Goal: Transaction & Acquisition: Purchase product/service

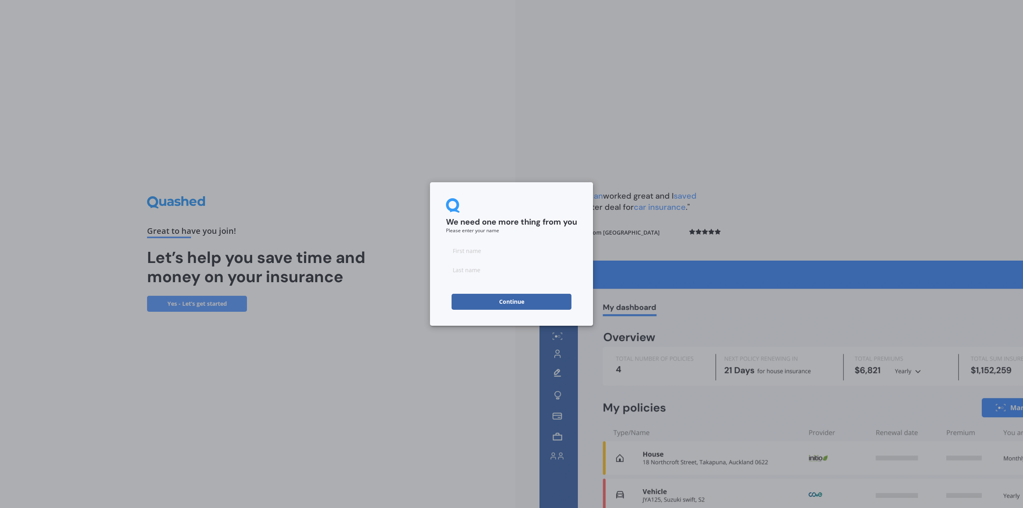
click at [498, 247] on input at bounding box center [511, 251] width 131 height 16
type input "Matt"
type input "Cooper"
click button "Continue" at bounding box center [512, 302] width 120 height 16
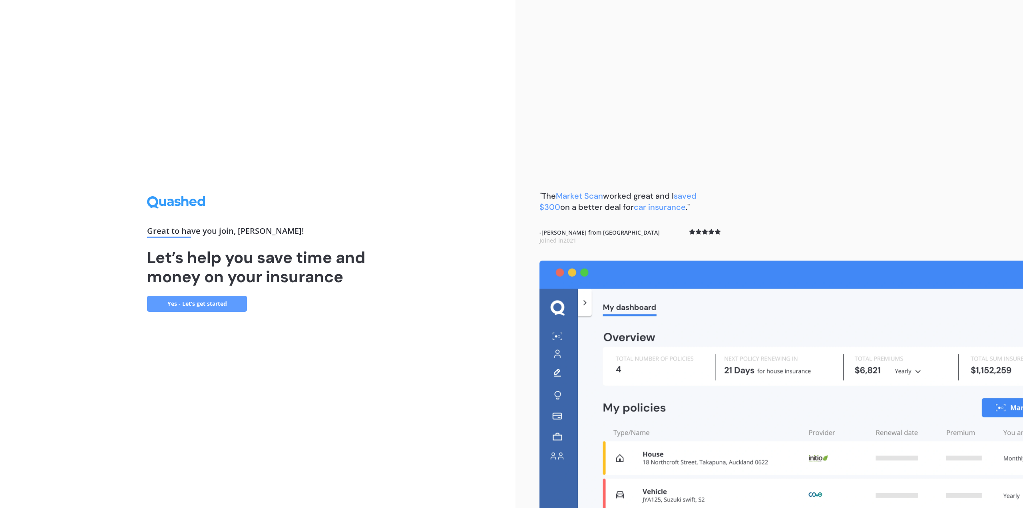
click at [211, 301] on link "Yes - Let’s get started" at bounding box center [197, 304] width 100 height 16
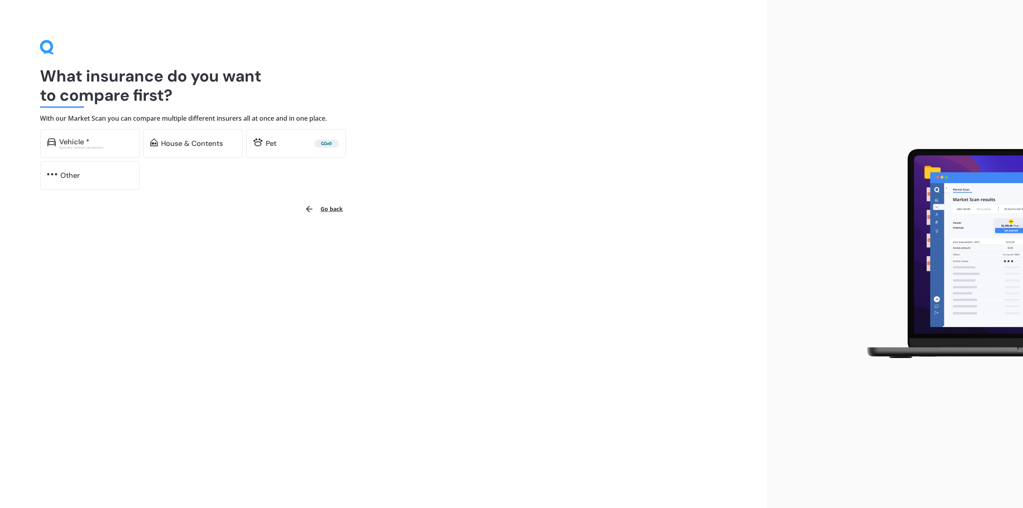
click at [98, 141] on div "Vehicle *" at bounding box center [96, 142] width 74 height 8
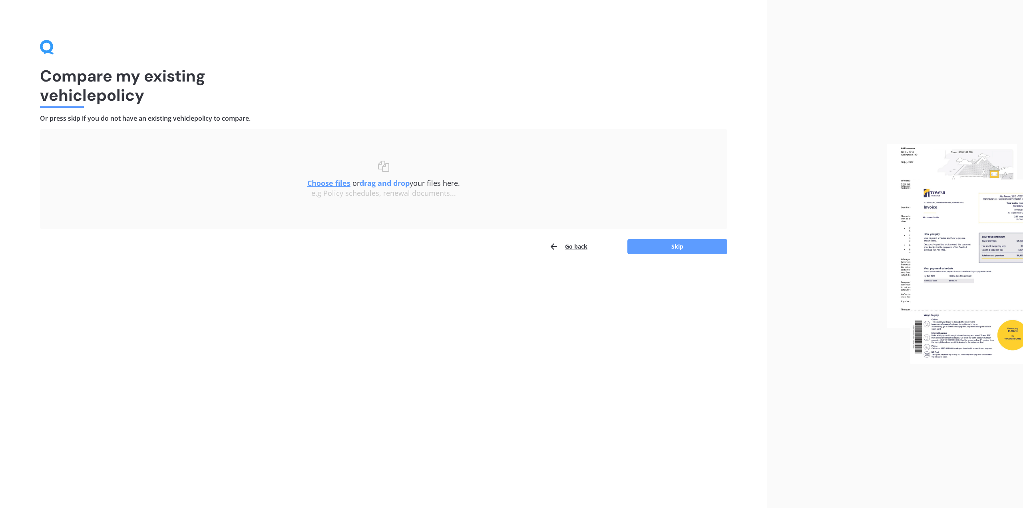
click at [585, 245] on button "Go back" at bounding box center [568, 247] width 38 height 16
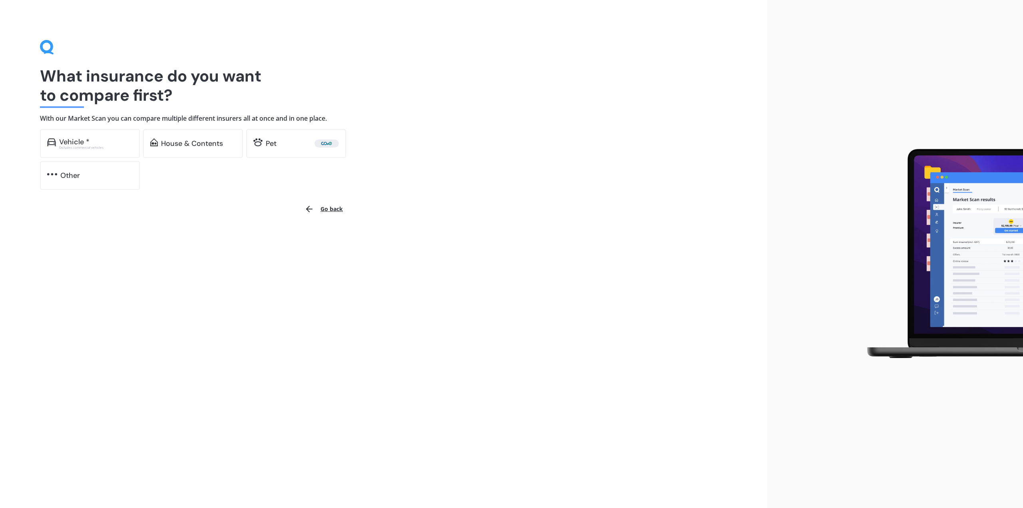
click at [178, 147] on div "House & Contents" at bounding box center [192, 143] width 62 height 8
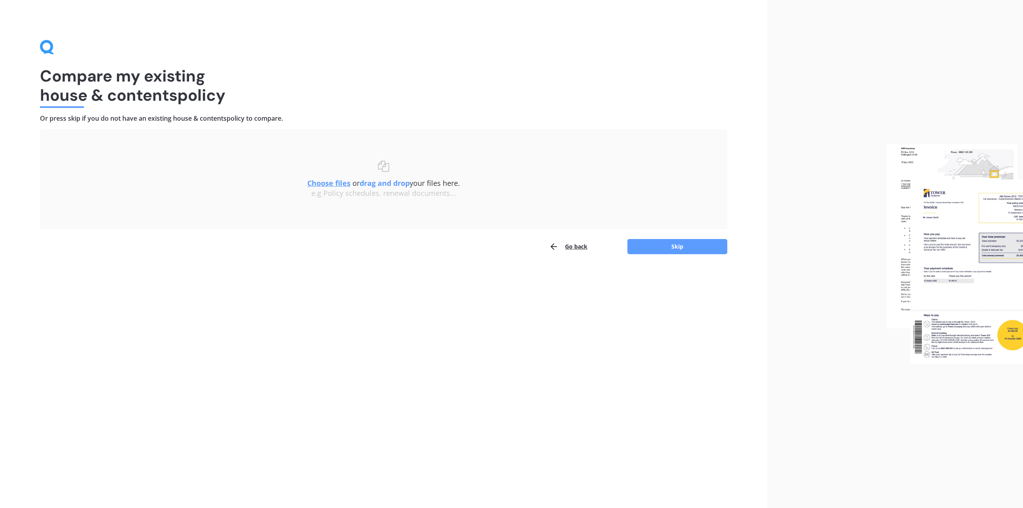
click at [568, 244] on button "Go back" at bounding box center [568, 247] width 38 height 16
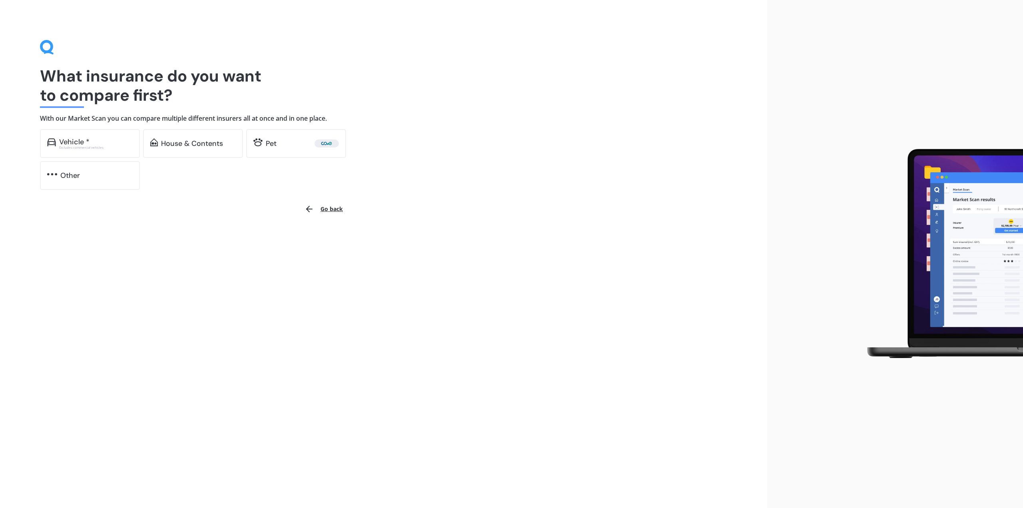
click at [83, 138] on div "Vehicle *" at bounding box center [74, 142] width 30 height 8
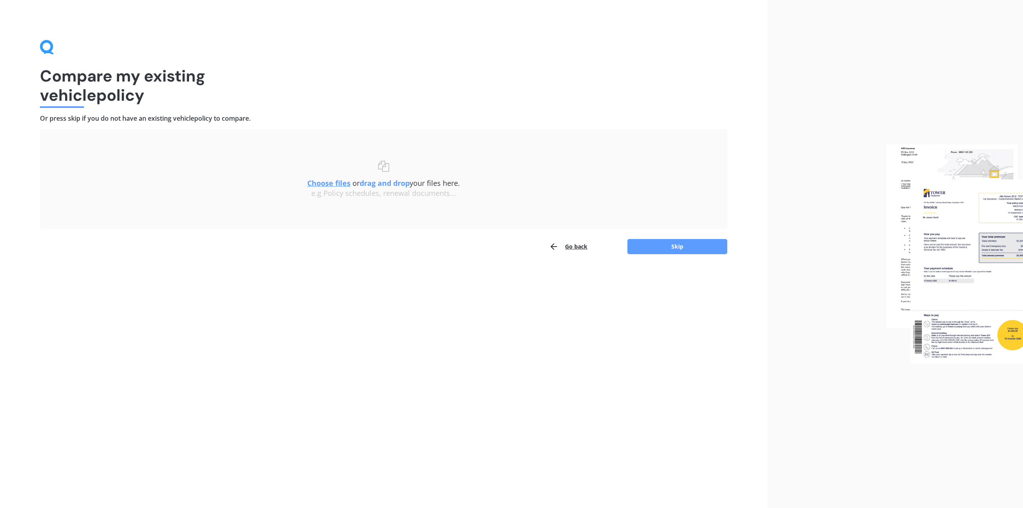
click at [650, 241] on button "Skip" at bounding box center [677, 246] width 100 height 15
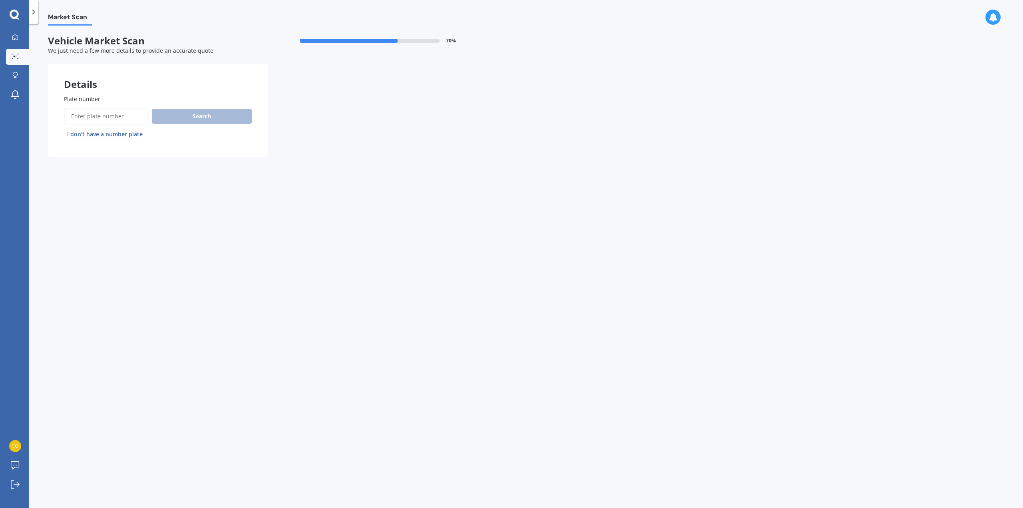
click at [91, 119] on input "Plate number" at bounding box center [106, 116] width 85 height 17
type input "kwh960"
click at [192, 118] on button "Search" at bounding box center [202, 116] width 100 height 15
select select "HONDA"
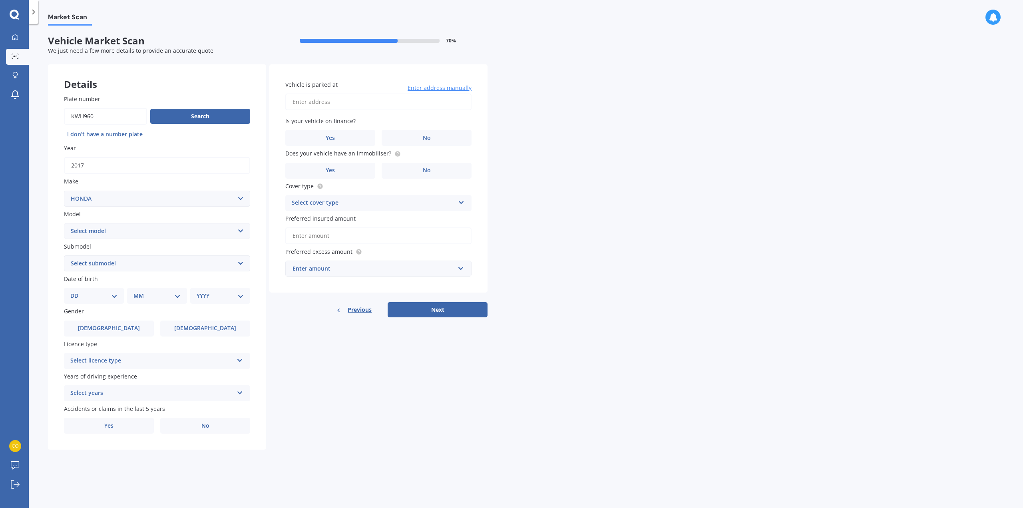
click at [140, 358] on div "Select licence type" at bounding box center [151, 361] width 163 height 10
click at [137, 373] on div "NZ Full" at bounding box center [156, 376] width 185 height 14
click at [109, 232] on select "Select model Accord Acty Acura Airwave Ascot Avancier Beat Capa City Civic Conc…" at bounding box center [157, 231] width 186 height 16
select select "CR-V"
click at [64, 223] on select "Select model Accord Acty Acura Airwave Ascot Avancier Beat Capa City Civic Conc…" at bounding box center [157, 231] width 186 height 16
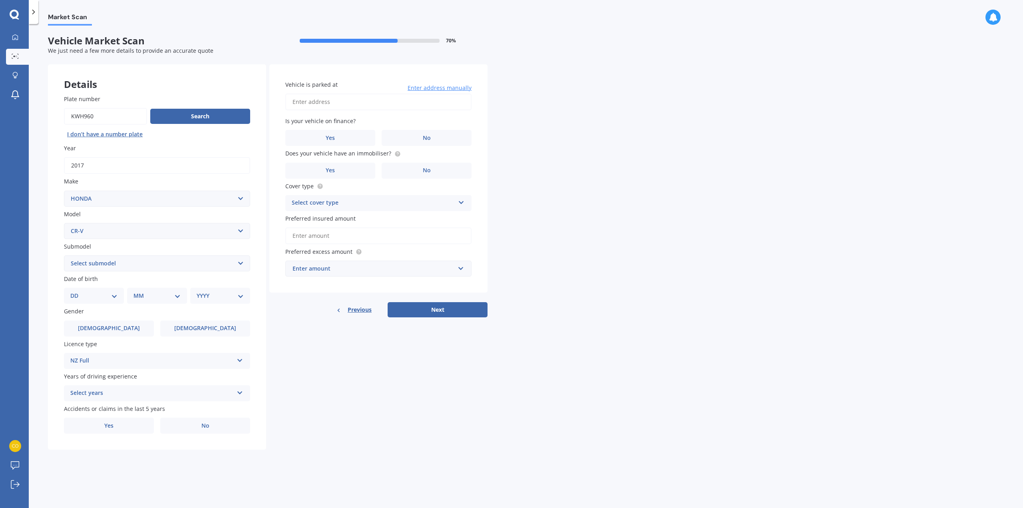
click at [107, 267] on select "Select submodel (all other) 2WD 2WD Sport 7 1.5 2WD Touring 1.5 4WD AWD AWD Spo…" at bounding box center [157, 263] width 186 height 16
select select "2WD"
click at [64, 255] on select "Select submodel (all other) 2WD 2WD Sport 7 1.5 2WD Touring 1.5 4WD AWD AWD Spo…" at bounding box center [157, 263] width 186 height 16
click at [86, 299] on select "DD 01 02 03 04 05 06 07 08 09 10 11 12 13 14 15 16 17 18 19 20 21 22 23 24 25 2…" at bounding box center [93, 295] width 47 height 9
select select "27"
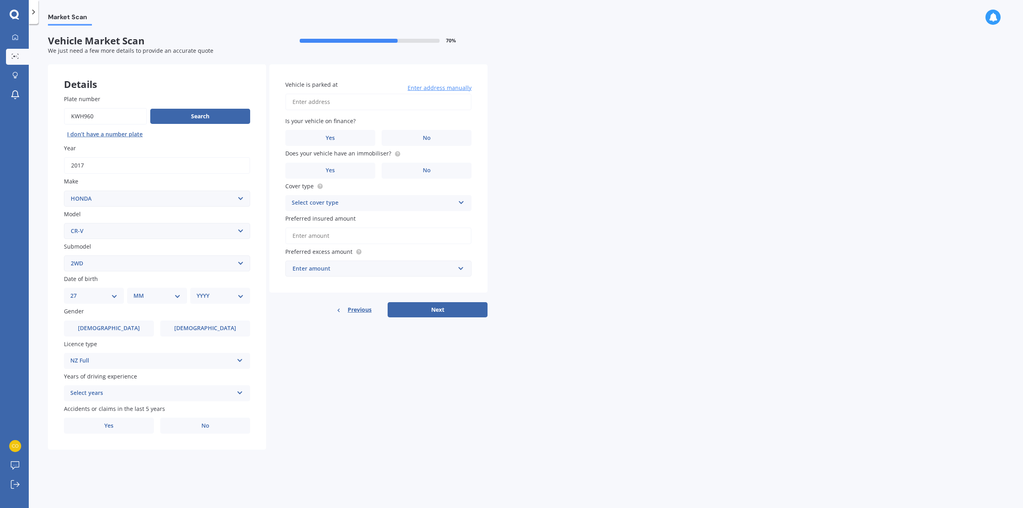
click at [77, 291] on select "DD 01 02 03 04 05 06 07 08 09 10 11 12 13 14 15 16 17 18 19 20 21 22 23 24 25 2…" at bounding box center [93, 295] width 47 height 9
click at [151, 291] on div "MM 01 02 03 04 05 06 07 08 09 10 11 12" at bounding box center [158, 296] width 57 height 16
click at [150, 296] on select "MM 01 02 03 04 05 06 07 08 09 10 11 12" at bounding box center [159, 295] width 44 height 9
select select "05"
click at [137, 291] on select "MM 01 02 03 04 05 06 07 08 09 10 11 12" at bounding box center [159, 295] width 44 height 9
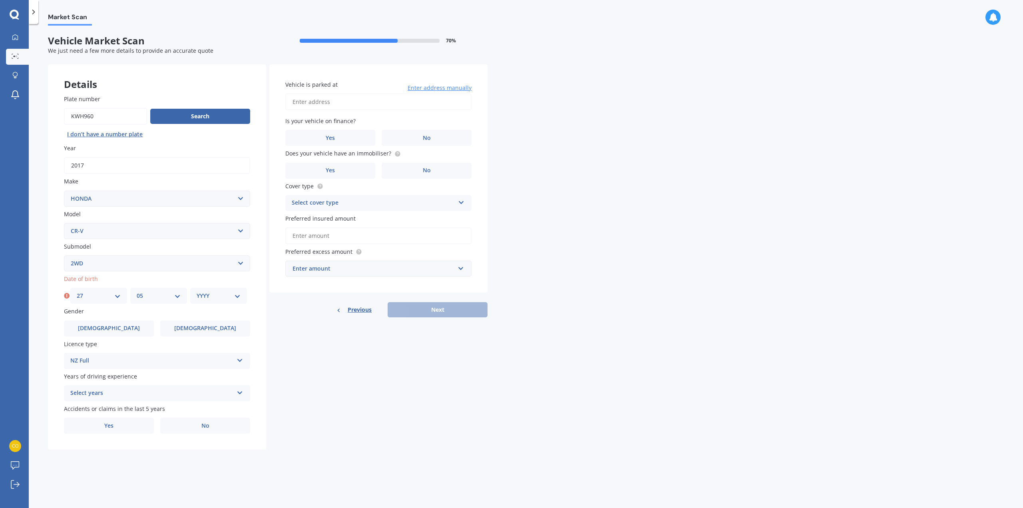
click at [219, 299] on select "YYYY 2025 2024 2023 2022 2021 2020 2019 2018 2017 2016 2015 2014 2013 2012 2011…" at bounding box center [219, 295] width 44 height 9
select select "1986"
click at [197, 291] on select "YYYY 2025 2024 2023 2022 2021 2020 2019 2018 2017 2016 2015 2014 2013 2012 2011…" at bounding box center [219, 295] width 44 height 9
click at [105, 328] on span "Male" at bounding box center [109, 328] width 62 height 7
click at [0, 0] on input "Male" at bounding box center [0, 0] width 0 height 0
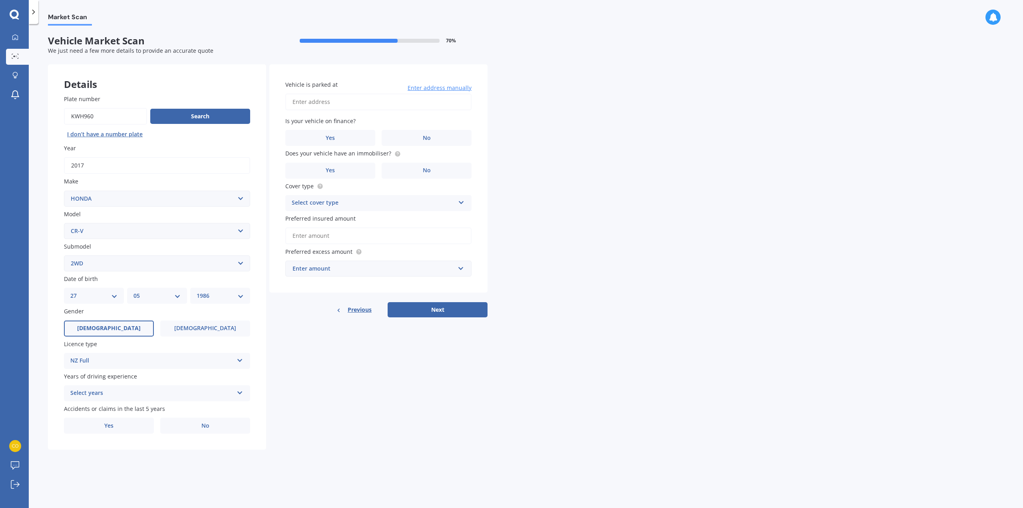
click at [153, 392] on div "Select years" at bounding box center [151, 393] width 163 height 10
click at [123, 410] on div "5 or more years" at bounding box center [156, 409] width 185 height 14
click at [116, 425] on label "Yes" at bounding box center [109, 426] width 90 height 16
click at [0, 0] on input "Yes" at bounding box center [0, 0] width 0 height 0
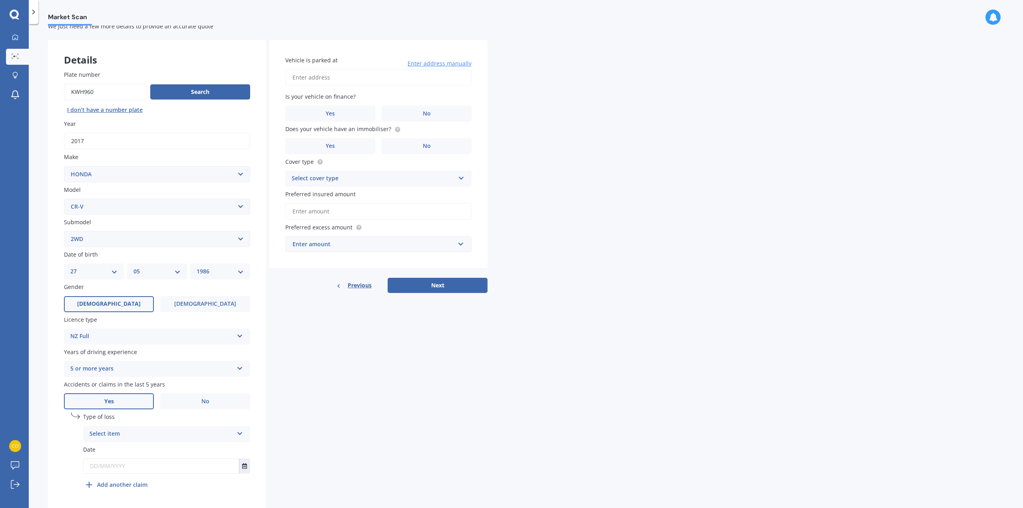
scroll to position [49, 0]
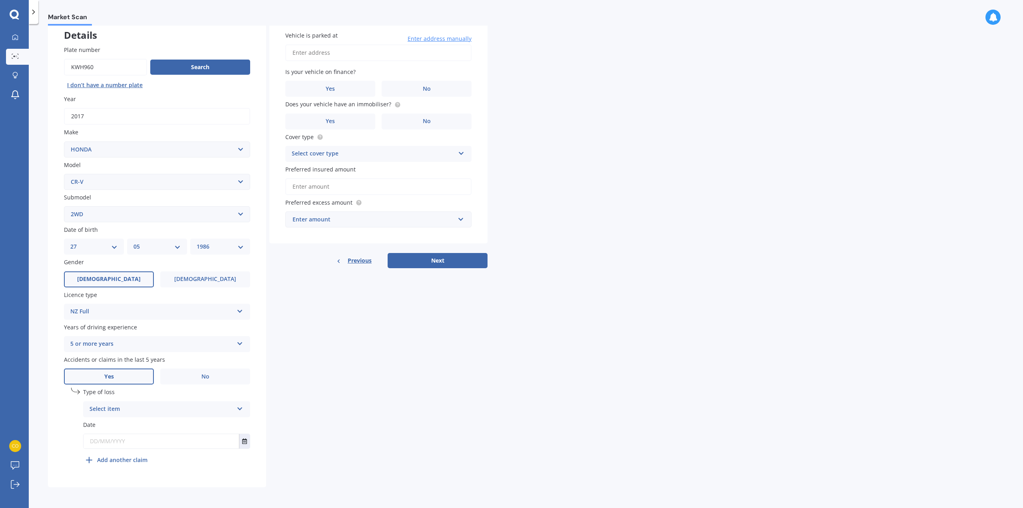
click at [159, 405] on div "Select item" at bounding box center [162, 409] width 144 height 10
click at [154, 439] on div "Not at fault accident" at bounding box center [167, 439] width 166 height 14
click at [171, 445] on input "text" at bounding box center [161, 441] width 155 height 14
click at [247, 443] on button "Select date" at bounding box center [244, 441] width 11 height 14
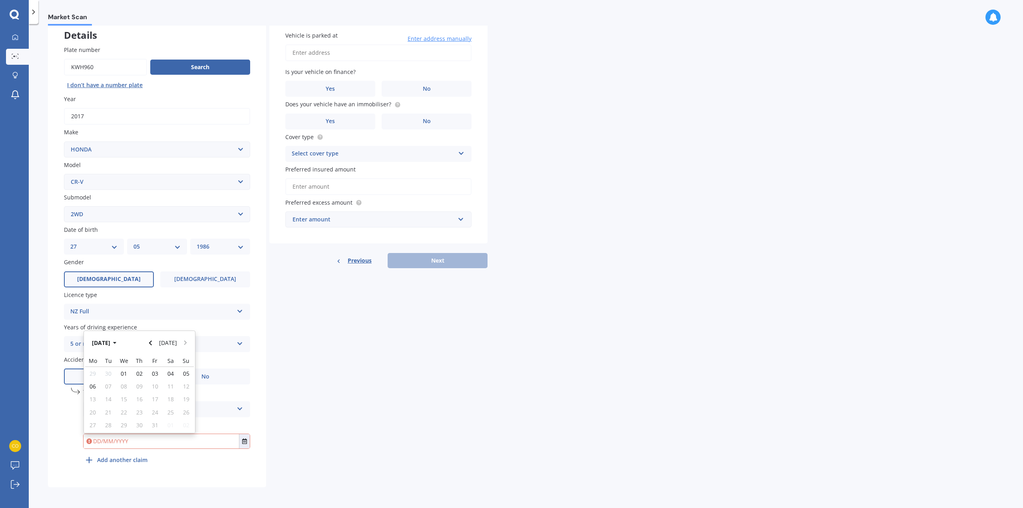
click at [116, 347] on button "Oct 2025" at bounding box center [105, 342] width 34 height 14
click at [112, 344] on button "2025" at bounding box center [102, 342] width 29 height 14
click at [101, 393] on span "2023" at bounding box center [98, 394] width 13 height 8
click at [154, 417] on span "Nov" at bounding box center [153, 419] width 10 height 8
click at [158, 396] on div "17" at bounding box center [155, 399] width 16 height 13
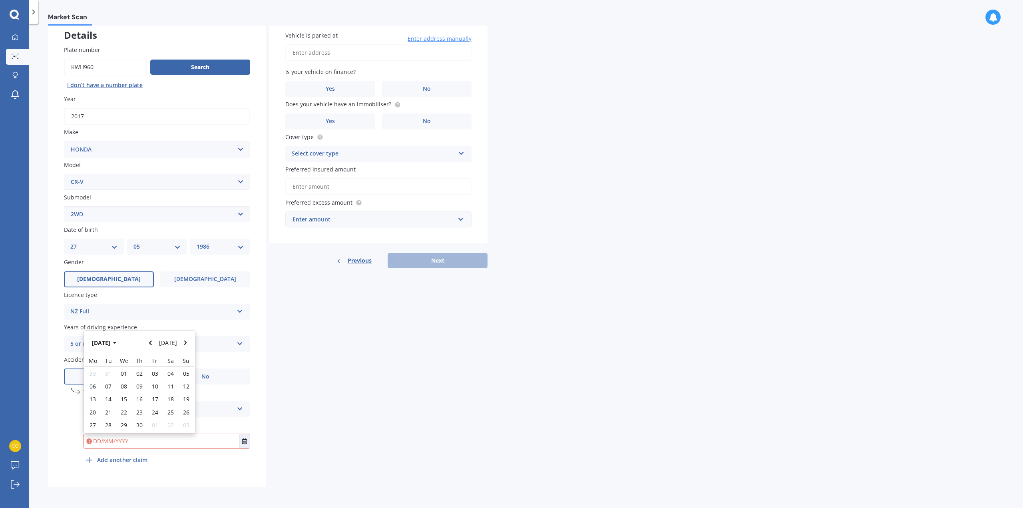
type input "17/11/2023"
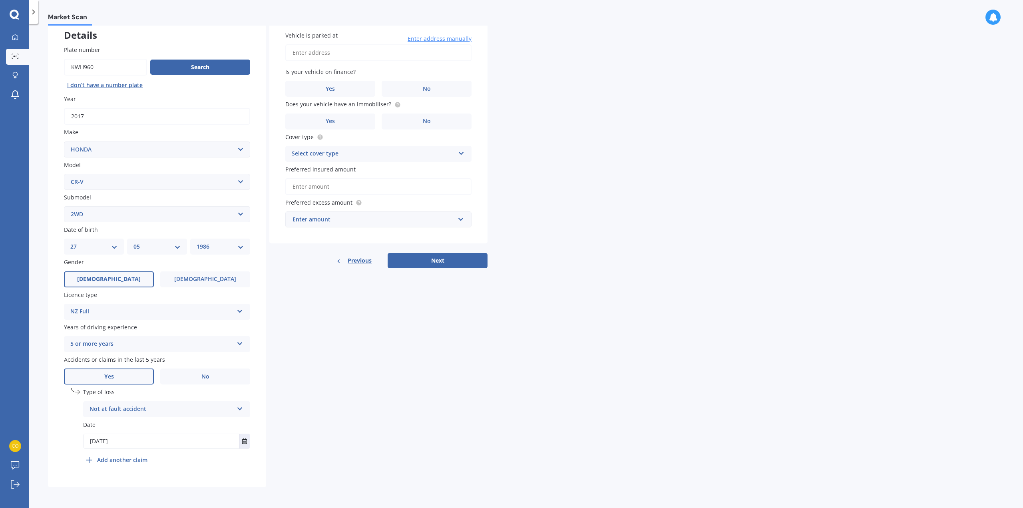
click at [369, 60] on input "Vehicle is parked at" at bounding box center [378, 52] width 186 height 17
type input "42 Ribble Street, Island Bay, Wellington 6023"
click at [406, 87] on label "No" at bounding box center [427, 89] width 90 height 16
click at [0, 0] on input "No" at bounding box center [0, 0] width 0 height 0
click at [407, 118] on label "No" at bounding box center [427, 121] width 90 height 16
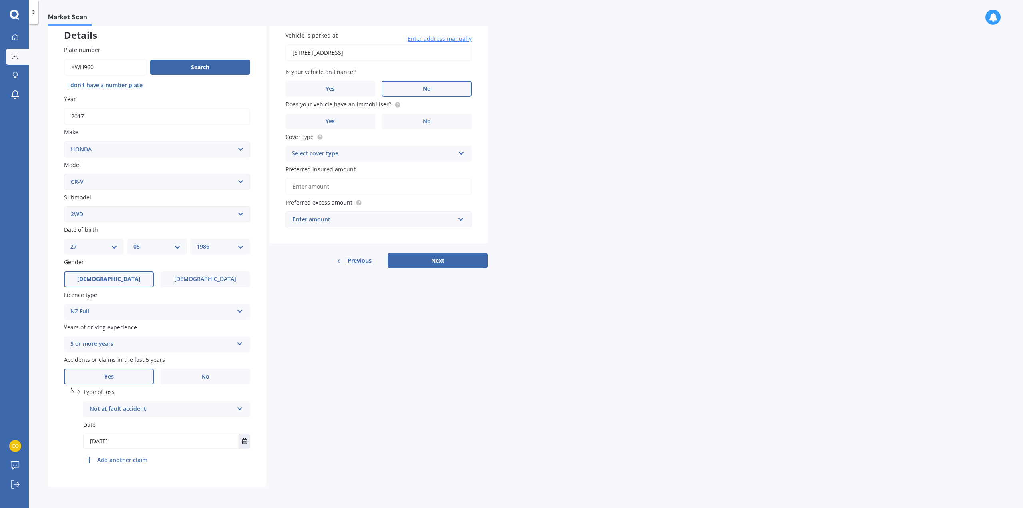
click at [0, 0] on input "No" at bounding box center [0, 0] width 0 height 0
click at [373, 153] on div "Select cover type" at bounding box center [373, 154] width 163 height 10
click at [369, 169] on div "Comprehensive" at bounding box center [378, 169] width 185 height 14
click at [372, 183] on input "Preferred insured amount" at bounding box center [378, 186] width 186 height 17
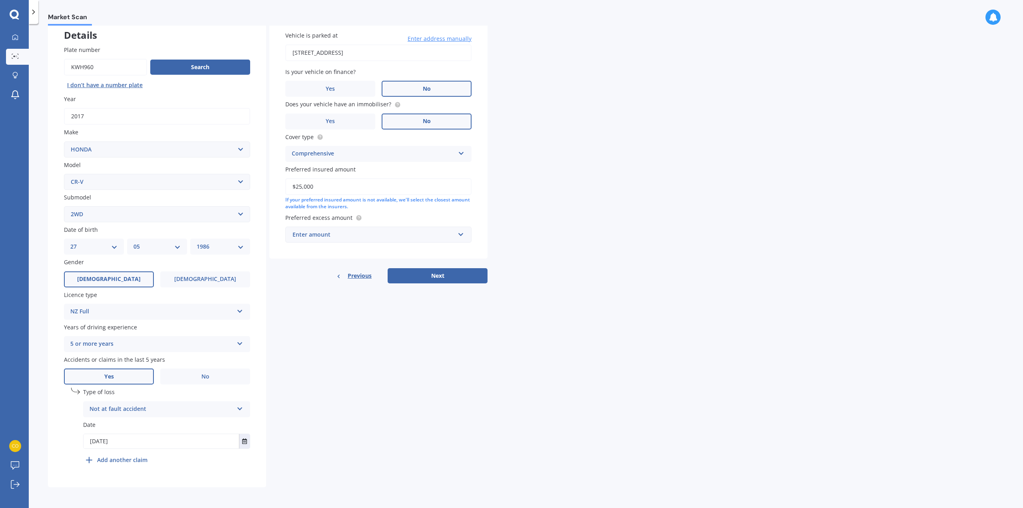
type input "$25,000"
click at [377, 235] on div "Enter amount" at bounding box center [374, 234] width 162 height 9
click at [323, 278] on div "$500" at bounding box center [378, 279] width 185 height 15
click at [438, 281] on button "Next" at bounding box center [438, 284] width 100 height 15
select select "27"
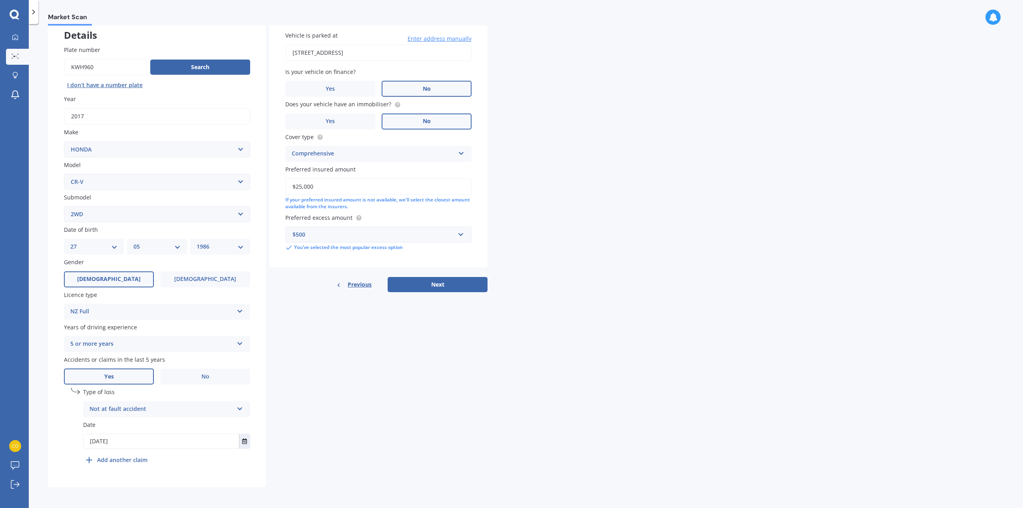
select select "05"
select select "1986"
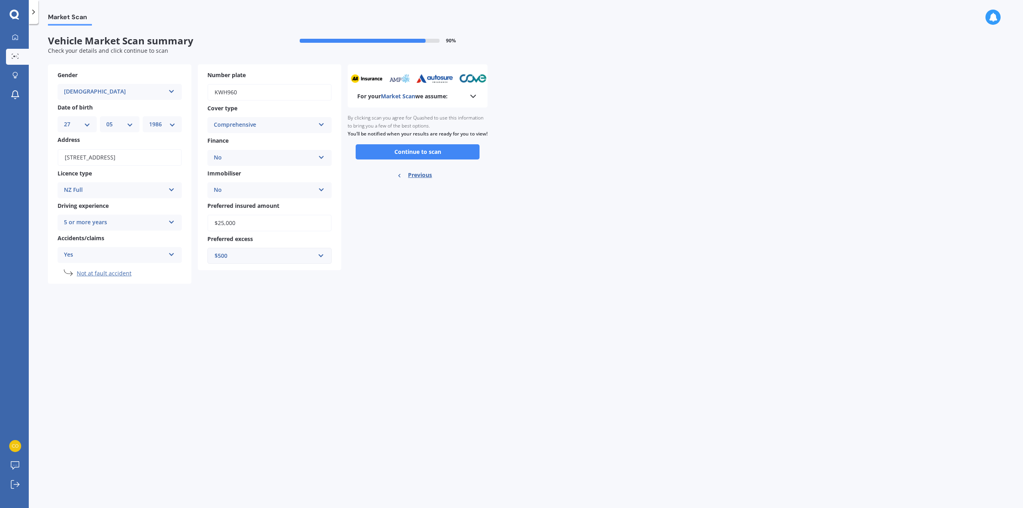
scroll to position [0, 0]
click at [436, 159] on button "Continue to scan" at bounding box center [418, 151] width 124 height 15
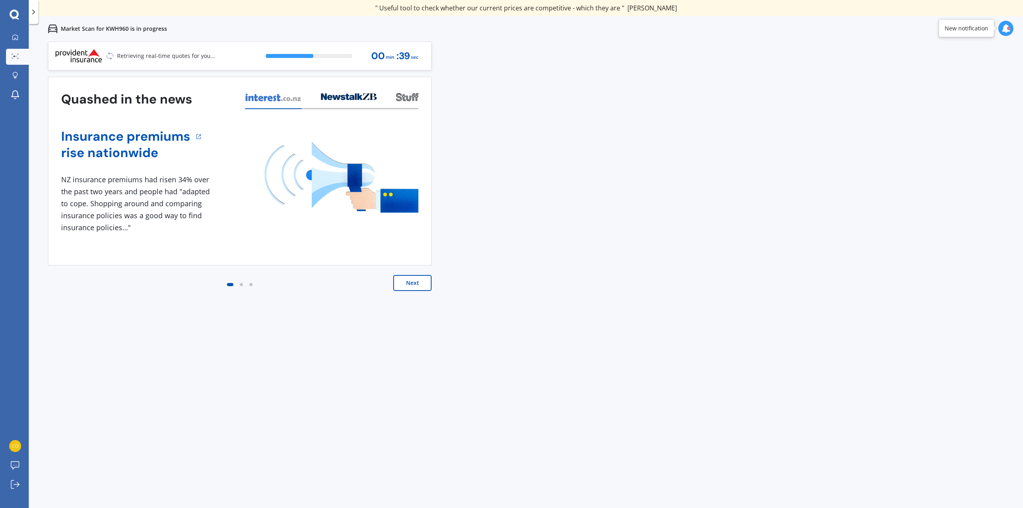
click at [431, 285] on button "Next" at bounding box center [412, 283] width 38 height 16
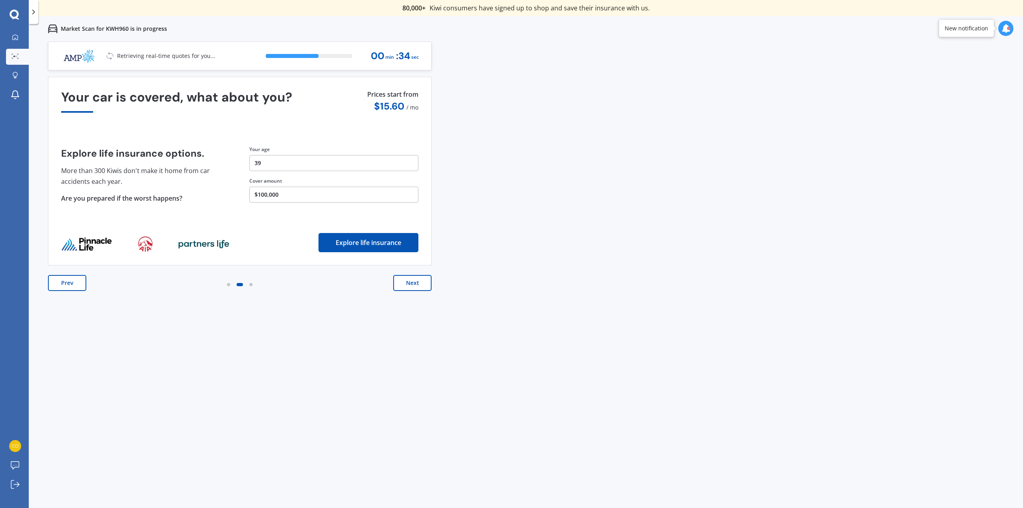
click at [418, 286] on button "Next" at bounding box center [412, 283] width 38 height 16
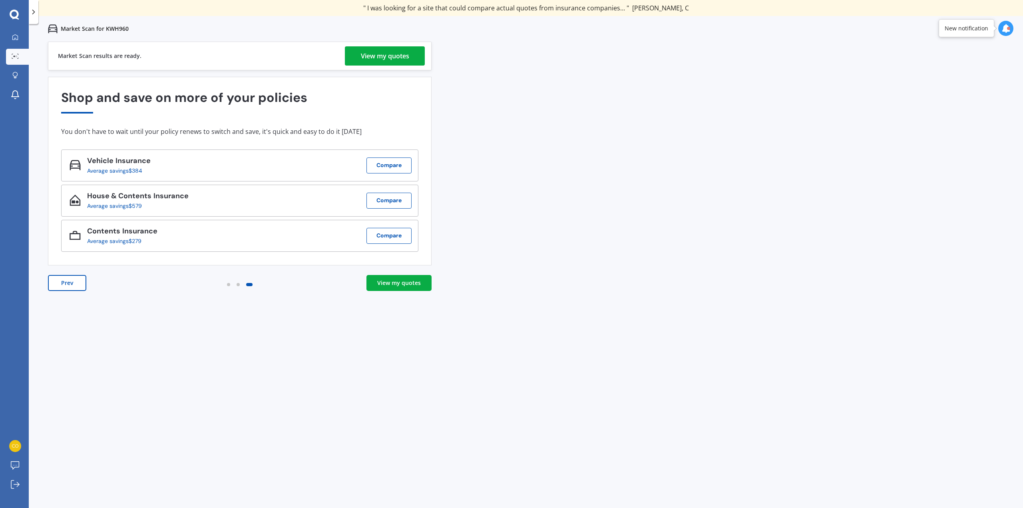
click at [395, 279] on link "View my quotes" at bounding box center [398, 283] width 65 height 16
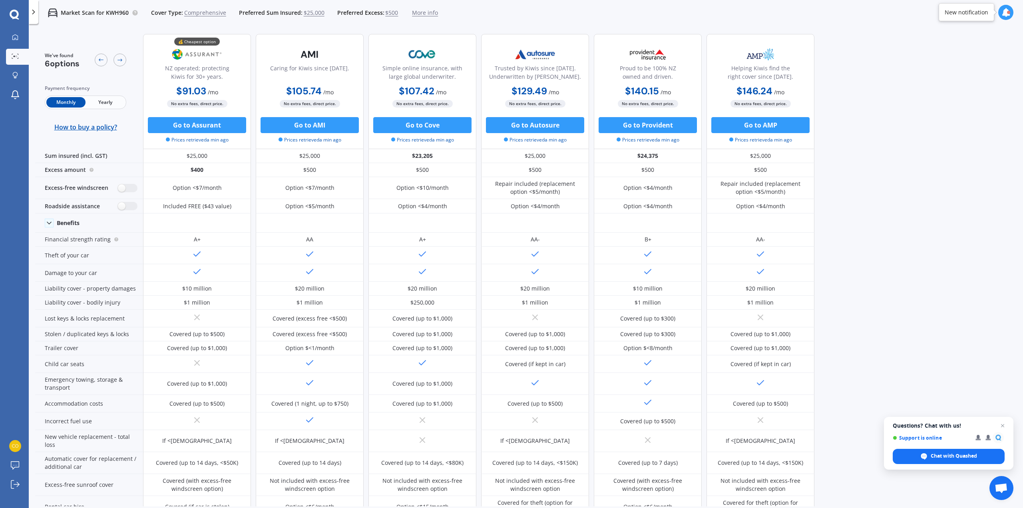
click at [104, 102] on span "Yearly" at bounding box center [105, 102] width 39 height 10
click at [14, 39] on icon at bounding box center [15, 37] width 6 height 6
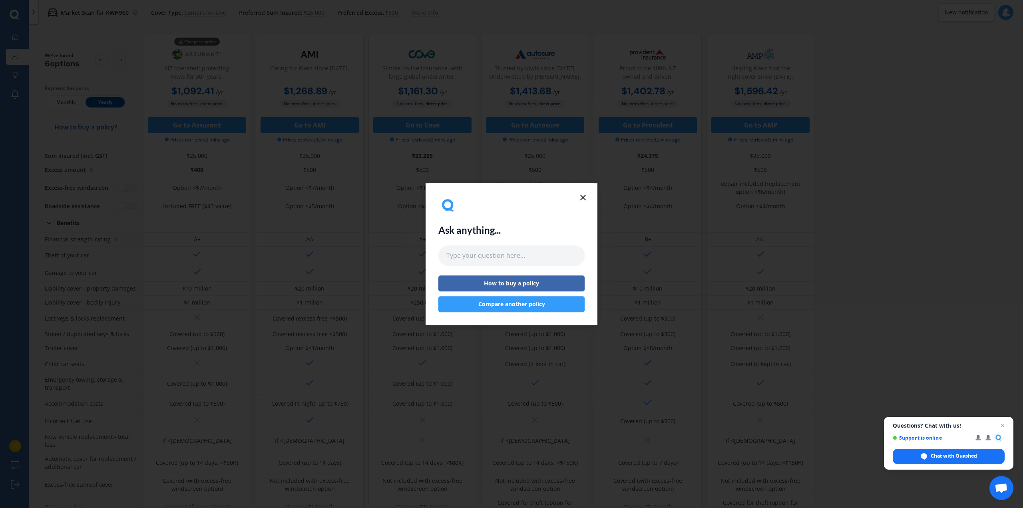
click at [539, 301] on button "Compare another policy" at bounding box center [511, 304] width 146 height 16
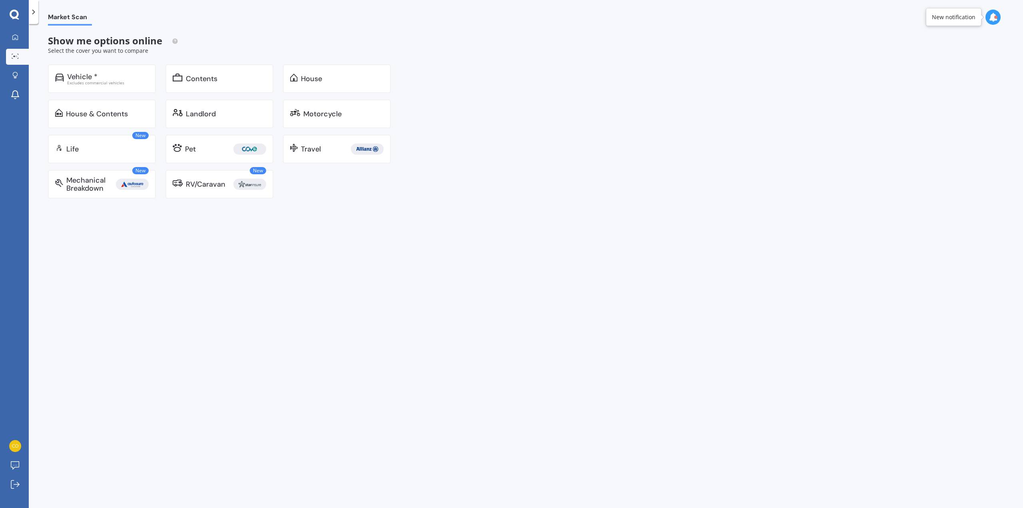
click at [133, 110] on div "House & Contents" at bounding box center [107, 114] width 83 height 8
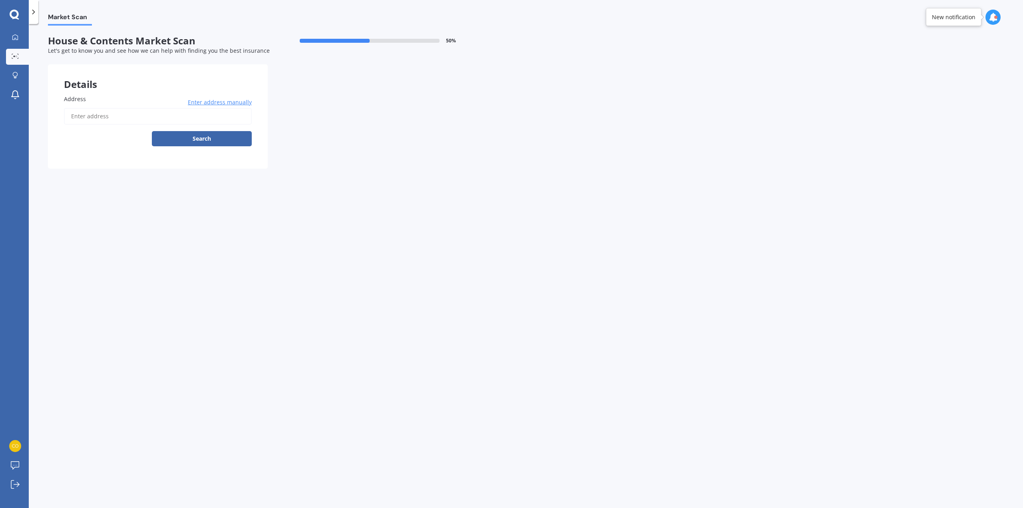
click at [130, 117] on input "Address" at bounding box center [158, 116] width 188 height 17
type input "42 Ribble Street, Island Bay, Wellington 6023"
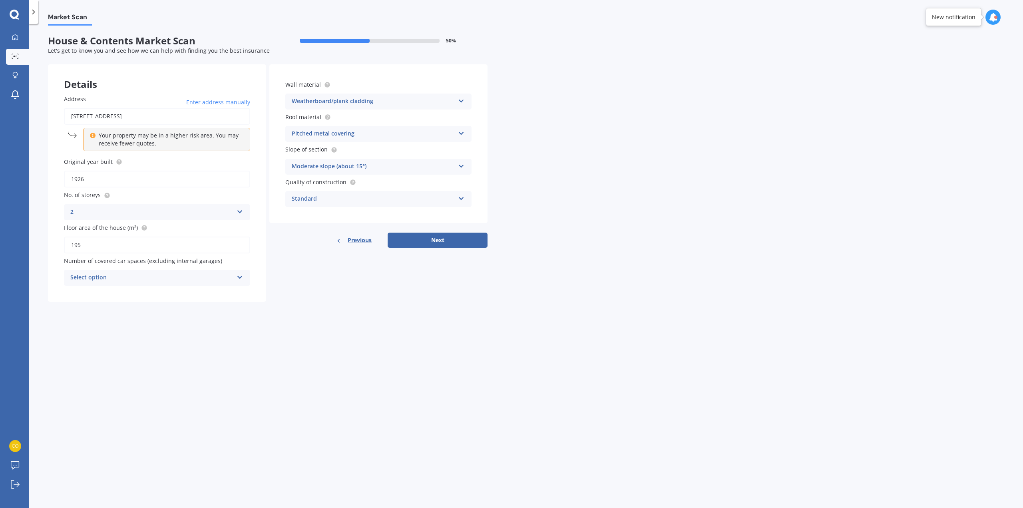
click at [153, 280] on div "Select option" at bounding box center [151, 278] width 163 height 10
click at [201, 289] on div "0" at bounding box center [156, 293] width 185 height 14
click at [385, 197] on div "Standard" at bounding box center [373, 199] width 163 height 10
click at [378, 198] on div "Standard" at bounding box center [373, 199] width 163 height 10
click at [454, 234] on button "Next" at bounding box center [438, 240] width 100 height 15
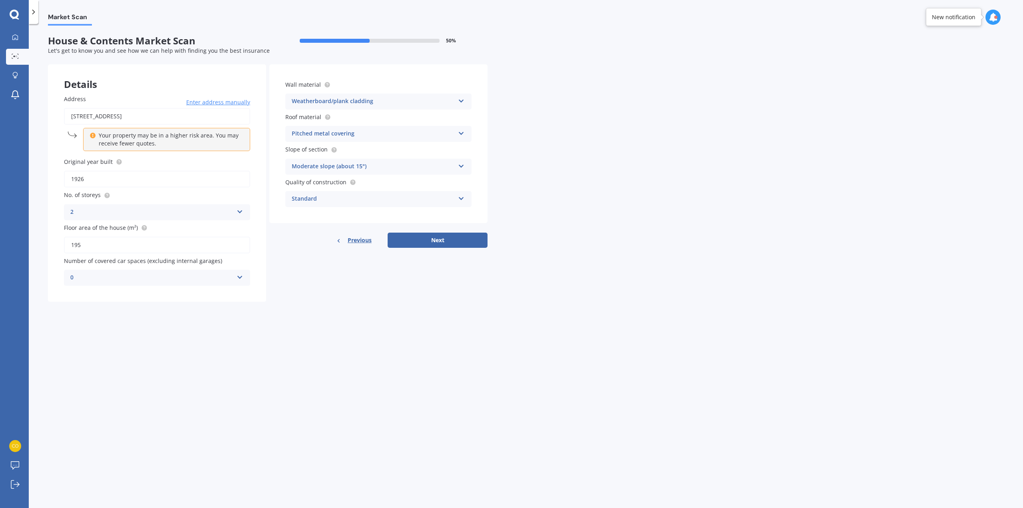
select select "27"
select select "05"
select select "1986"
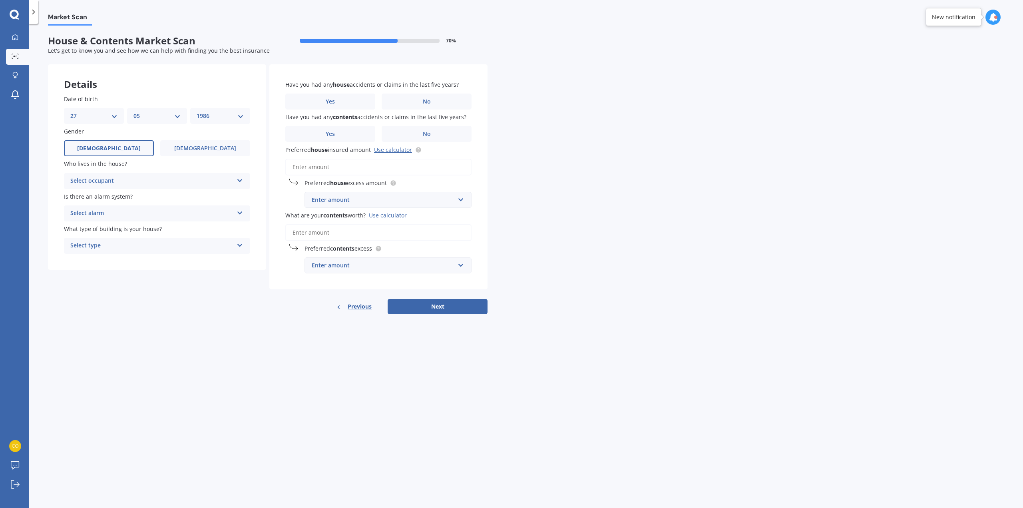
click at [150, 180] on div "Select occupant" at bounding box center [151, 181] width 163 height 10
click at [154, 328] on div "Market Scan House & Contents Market Scan 70 % Let's get to know you and see how…" at bounding box center [526, 268] width 994 height 484
click at [143, 213] on div "Select alarm" at bounding box center [151, 214] width 163 height 10
click at [139, 239] on div "Yes, not monitored" at bounding box center [156, 243] width 185 height 14
click at [169, 245] on div "Select type" at bounding box center [151, 246] width 163 height 10
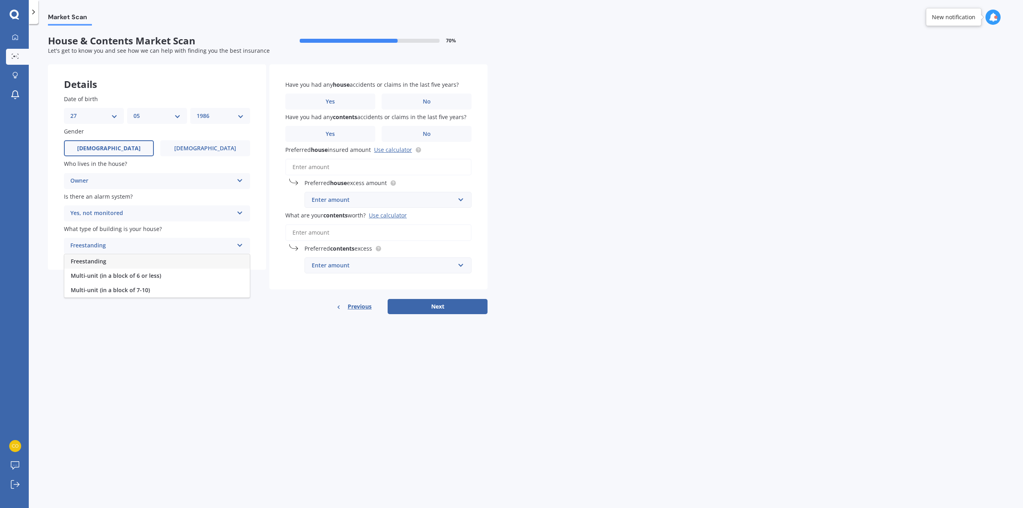
click at [154, 262] on div "Freestanding" at bounding box center [156, 261] width 185 height 14
click at [357, 103] on label "Yes" at bounding box center [330, 102] width 90 height 16
click at [0, 0] on input "Yes" at bounding box center [0, 0] width 0 height 0
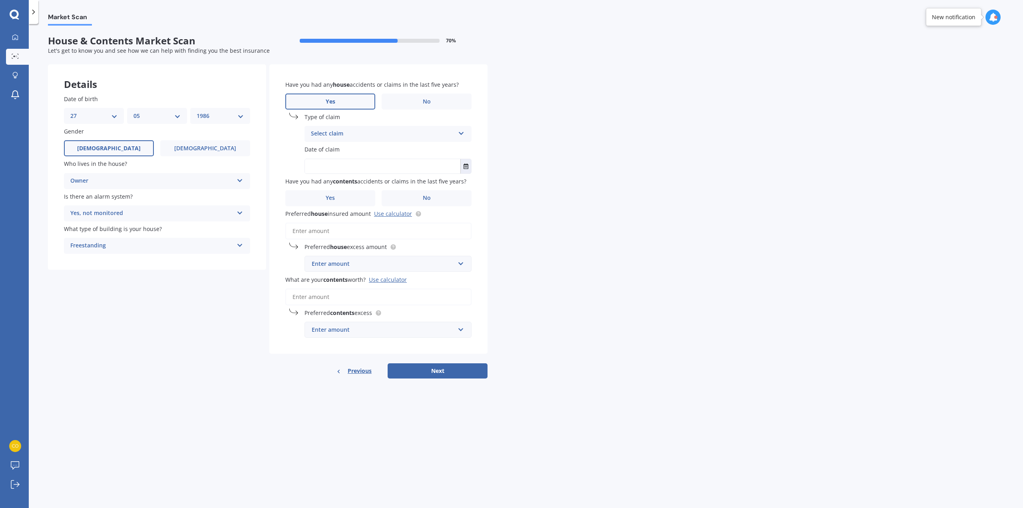
click at [380, 131] on div "Select claim" at bounding box center [383, 134] width 144 height 10
click at [348, 237] on span "Water damage" at bounding box center [331, 235] width 40 height 8
click at [468, 169] on button "Select date" at bounding box center [465, 166] width 11 height 14
click at [377, 186] on button "Navigate back" at bounding box center [372, 186] width 10 height 14
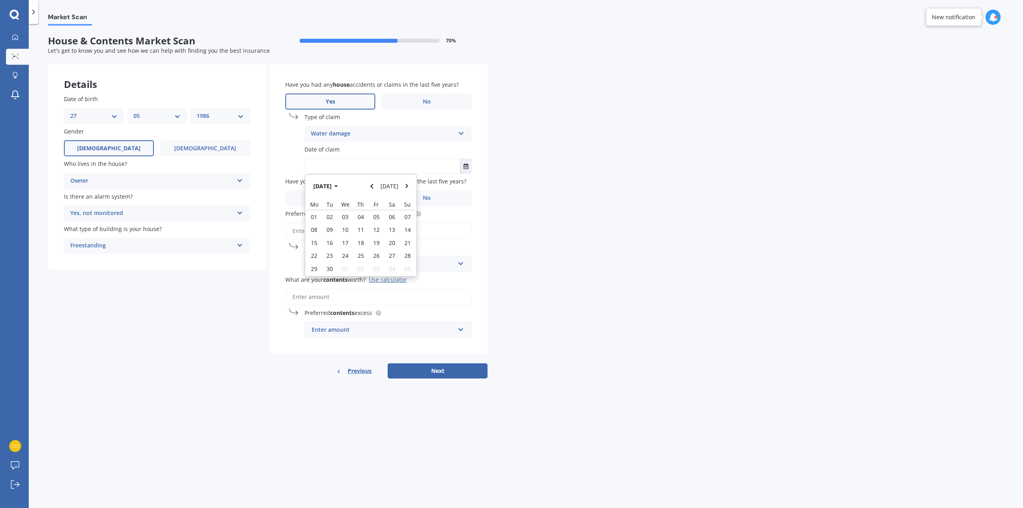
click at [377, 186] on button "Navigate back" at bounding box center [372, 186] width 10 height 14
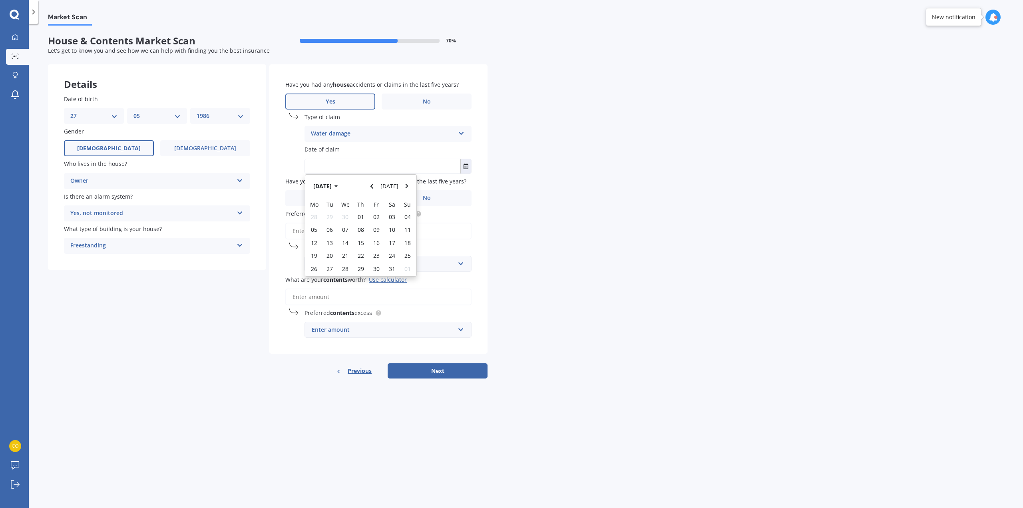
click at [377, 186] on button "Navigate back" at bounding box center [372, 186] width 10 height 14
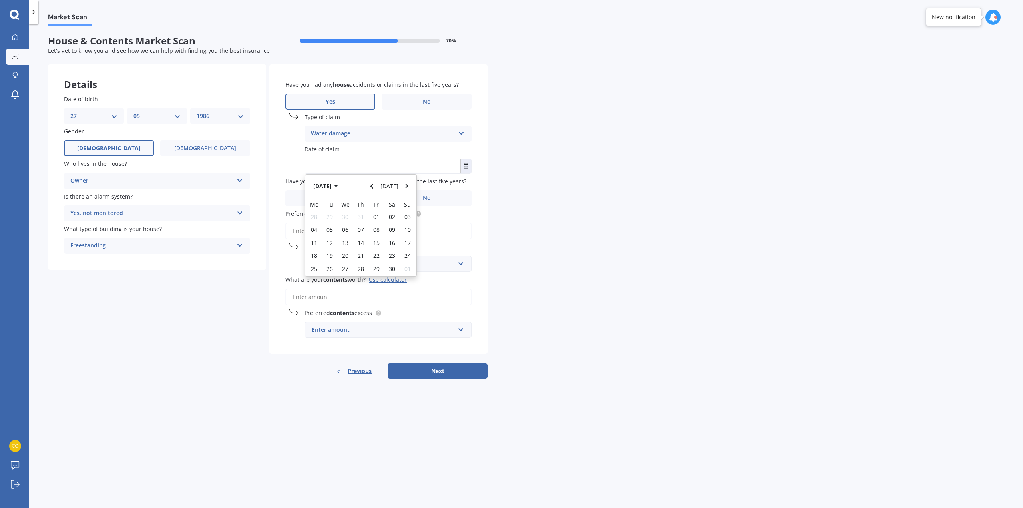
click at [377, 186] on button "Navigate back" at bounding box center [372, 186] width 10 height 14
click at [410, 187] on button "Navigate forward" at bounding box center [407, 186] width 10 height 14
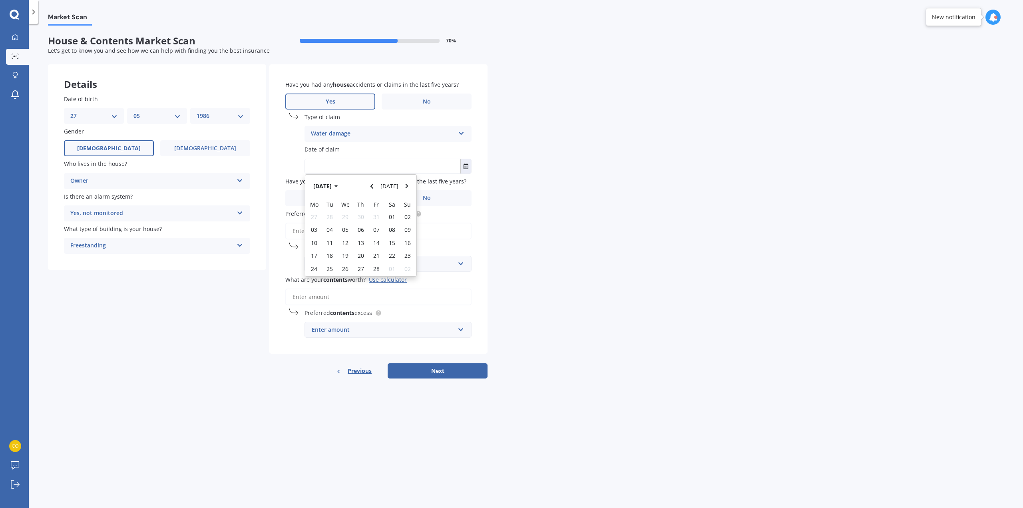
click at [319, 243] on div "10" at bounding box center [315, 242] width 16 height 13
type input "10/02/2025"
click at [355, 197] on label "Yes" at bounding box center [330, 198] width 90 height 16
click at [0, 0] on input "Yes" at bounding box center [0, 0] width 0 height 0
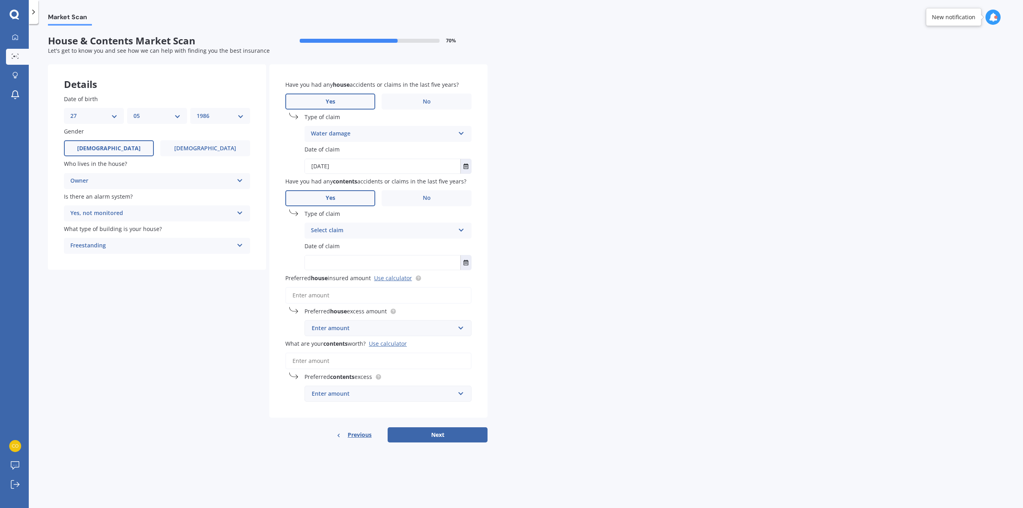
click at [386, 226] on div "Select claim" at bounding box center [383, 231] width 144 height 10
click at [358, 249] on span "Accidental damage" at bounding box center [337, 246] width 52 height 8
click at [360, 262] on input "text" at bounding box center [382, 262] width 155 height 14
click at [463, 262] on button "Select date" at bounding box center [465, 262] width 11 height 14
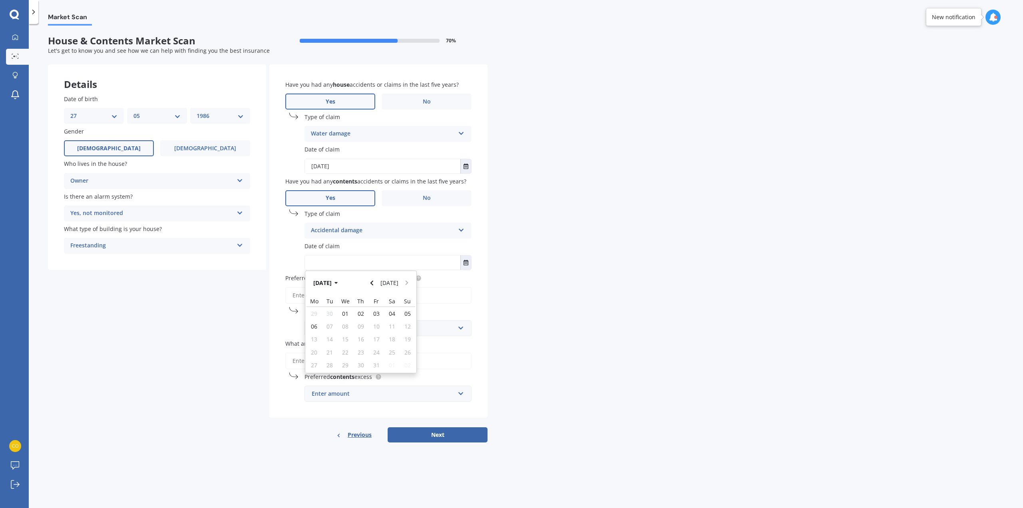
click at [339, 282] on button "Oct 2025" at bounding box center [327, 282] width 34 height 14
click at [323, 286] on button "2025" at bounding box center [324, 282] width 29 height 14
click at [400, 307] on div "2022" at bounding box center [401, 319] width 27 height 25
click at [395, 354] on div "Dec" at bounding box center [401, 358] width 27 height 25
click at [391, 311] on span "03" at bounding box center [392, 314] width 6 height 8
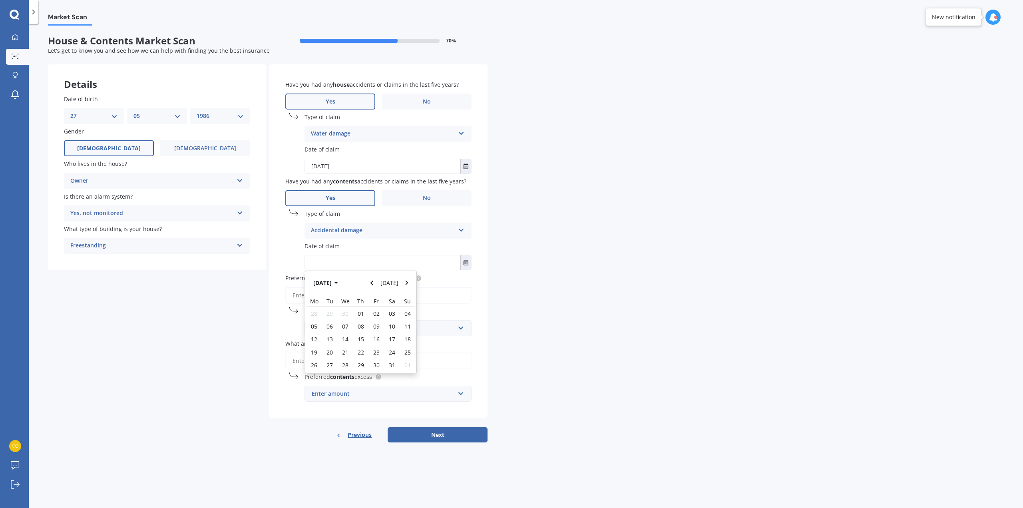
type input "03/12/2022"
click at [398, 277] on link "Use calculator" at bounding box center [393, 278] width 38 height 8
click at [315, 297] on input "Preferred house insured amount Use calculator" at bounding box center [378, 295] width 186 height 17
paste input "$990,947"
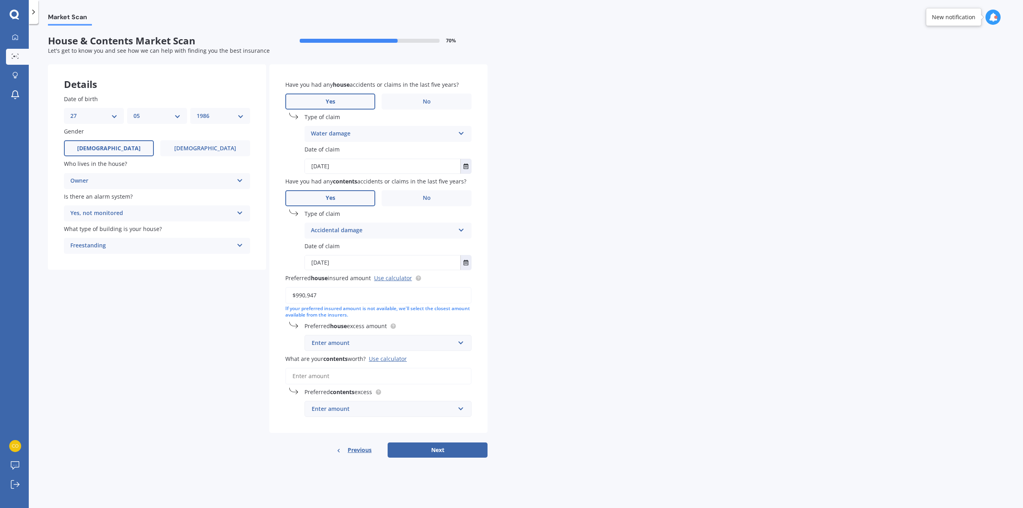
type input "$990,947"
click at [399, 346] on div "Enter amount" at bounding box center [383, 342] width 143 height 9
click at [350, 445] on div "$2,500" at bounding box center [388, 446] width 166 height 15
click at [368, 379] on input "What are your contents worth? Use calculator" at bounding box center [378, 376] width 186 height 17
click at [396, 360] on div "Use calculator" at bounding box center [388, 359] width 38 height 8
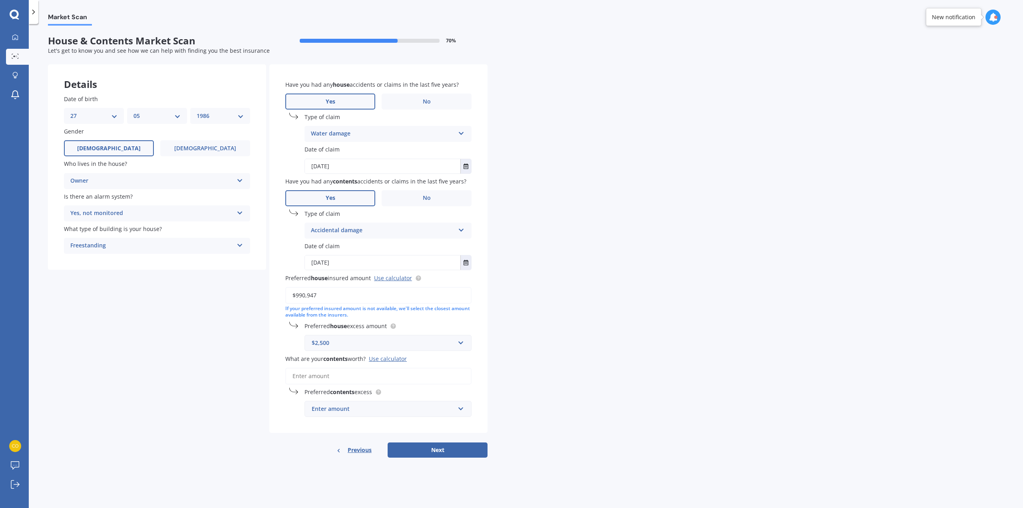
click at [396, 368] on input "What are your contents worth? Use calculator" at bounding box center [378, 376] width 186 height 17
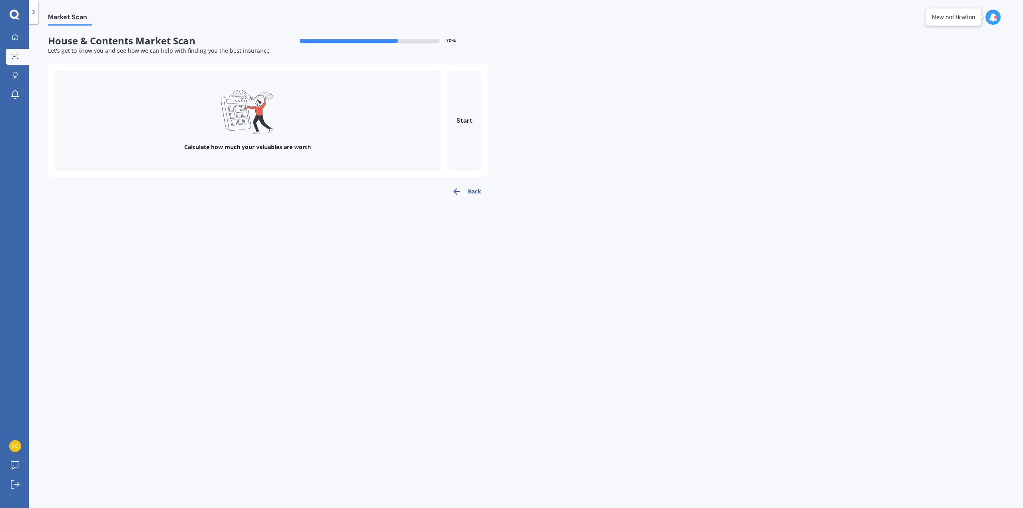
click at [463, 119] on button "Start" at bounding box center [464, 121] width 34 height 100
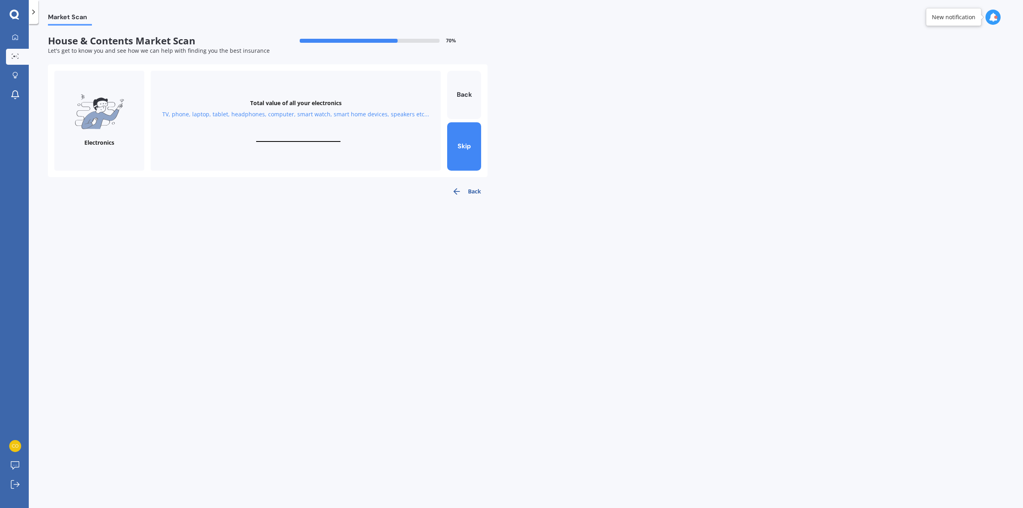
click at [308, 114] on div "TV, phone, laptop, tablet, headphones, computer, smart watch, smart home device…" at bounding box center [295, 114] width 267 height 8
click at [90, 134] on div "Electronics" at bounding box center [99, 121] width 90 height 100
click at [470, 96] on button "Back" at bounding box center [464, 95] width 34 height 48
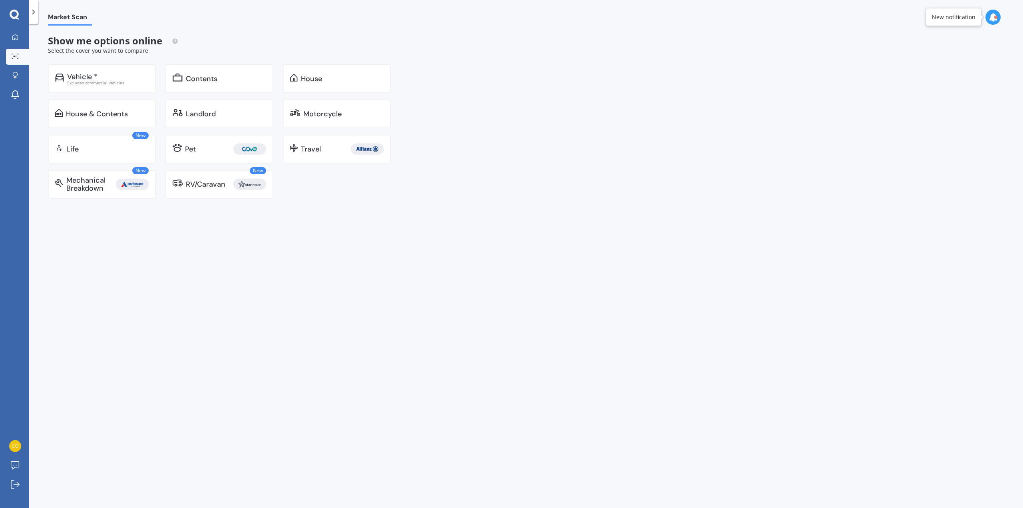
click at [193, 80] on div "Contents" at bounding box center [202, 79] width 32 height 8
click at [98, 121] on div "House & Contents" at bounding box center [102, 114] width 108 height 29
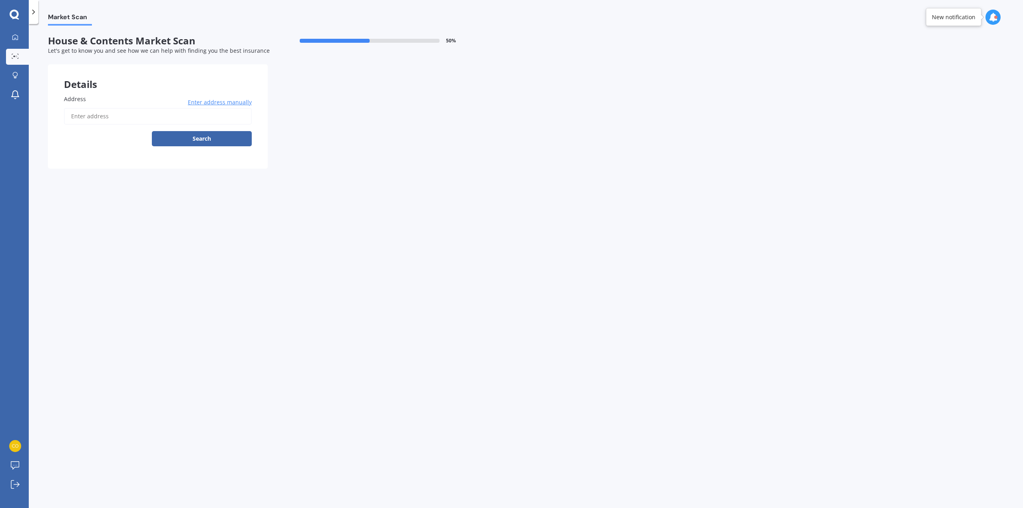
click at [186, 117] on input "Address" at bounding box center [158, 116] width 188 height 17
type input "42 Ribble Street, Island Bay, Wellington 6023"
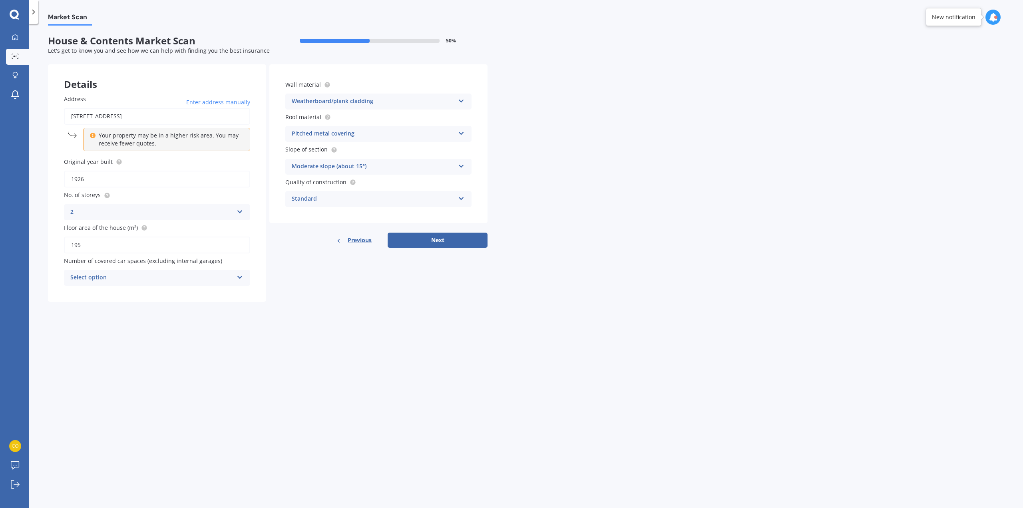
click at [457, 241] on button "Next" at bounding box center [438, 240] width 100 height 15
click at [151, 275] on div "Select option" at bounding box center [153, 277] width 159 height 9
click at [127, 295] on div "0" at bounding box center [157, 293] width 185 height 14
click at [451, 249] on div "Details Address 42 Ribble Street, Island Bay, Wellington 6023 Enter address man…" at bounding box center [268, 182] width 440 height 237
click at [453, 240] on button "Next" at bounding box center [438, 240] width 100 height 15
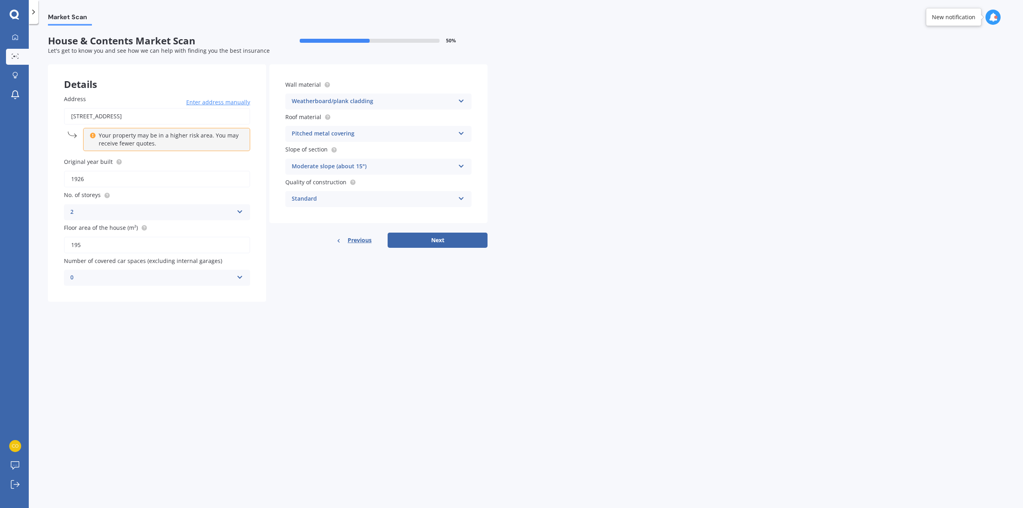
select select "27"
select select "05"
select select "1986"
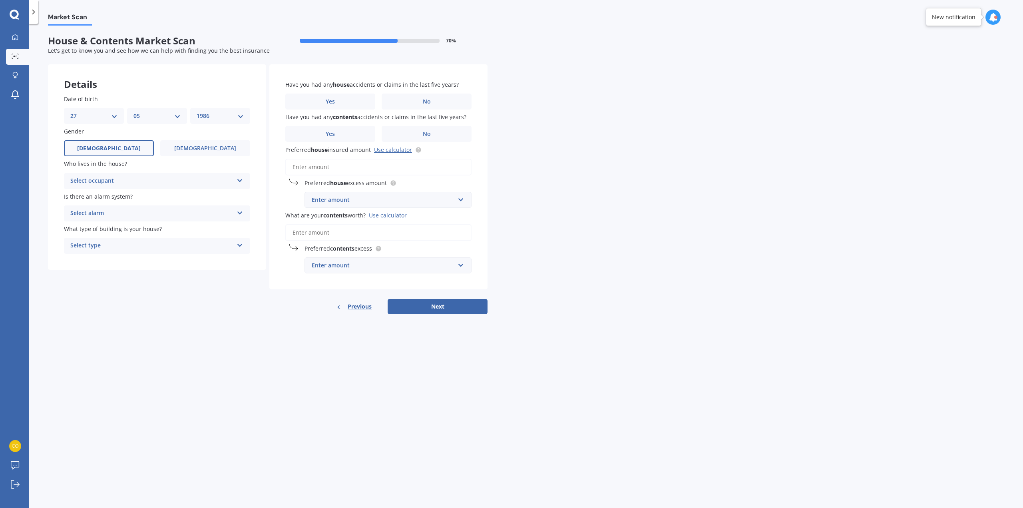
click at [129, 175] on div "Select occupant Owner Owner + Boarder" at bounding box center [157, 181] width 186 height 16
click at [116, 195] on div "Owner" at bounding box center [156, 196] width 185 height 14
click at [143, 211] on div "Select alarm" at bounding box center [151, 214] width 163 height 10
click at [129, 232] on div "Yes, monitored" at bounding box center [156, 229] width 185 height 14
click at [139, 218] on div "Yes, monitored" at bounding box center [151, 214] width 163 height 10
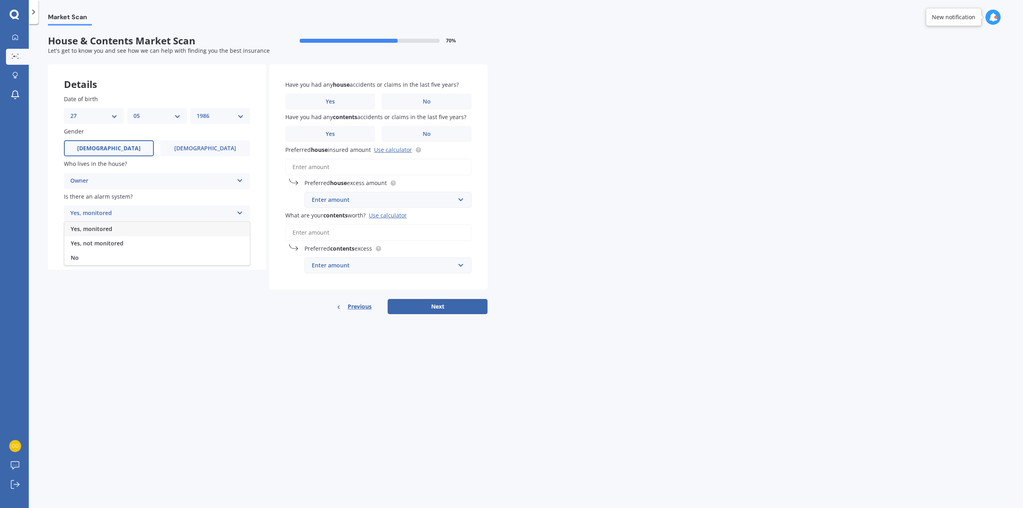
click at [125, 243] on div "Yes, not monitored" at bounding box center [156, 243] width 185 height 14
click at [153, 244] on div "Select type" at bounding box center [151, 246] width 163 height 10
click at [120, 261] on div "Freestanding" at bounding box center [156, 261] width 185 height 14
click at [348, 168] on input "Preferred house insured amount Use calculator" at bounding box center [378, 167] width 186 height 17
paste input "$990,947"
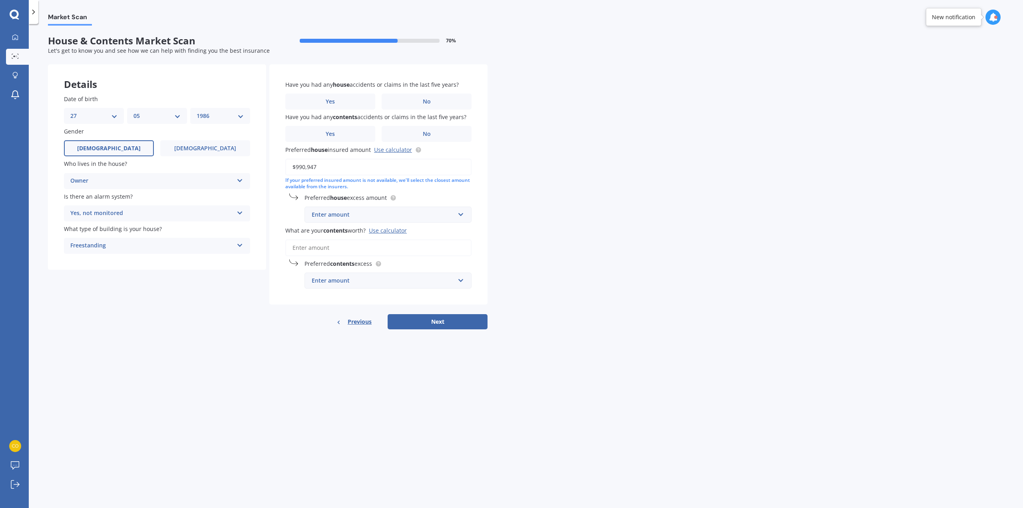
type input "$990,947"
click at [342, 131] on label "Yes" at bounding box center [330, 134] width 90 height 16
click at [0, 0] on input "Yes" at bounding box center [0, 0] width 0 height 0
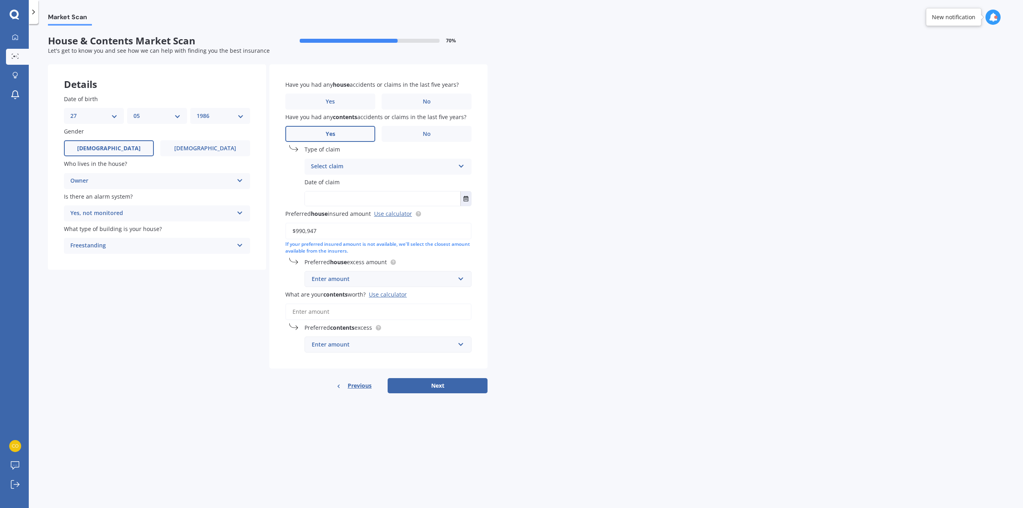
click at [354, 166] on div "Select claim" at bounding box center [383, 167] width 144 height 10
click at [346, 177] on div "Accidental damage" at bounding box center [388, 182] width 166 height 14
click at [463, 199] on button "Select date" at bounding box center [465, 198] width 11 height 14
click at [338, 219] on icon "button" at bounding box center [336, 219] width 4 height 6
click at [340, 219] on div "2025 Today" at bounding box center [360, 219] width 111 height 24
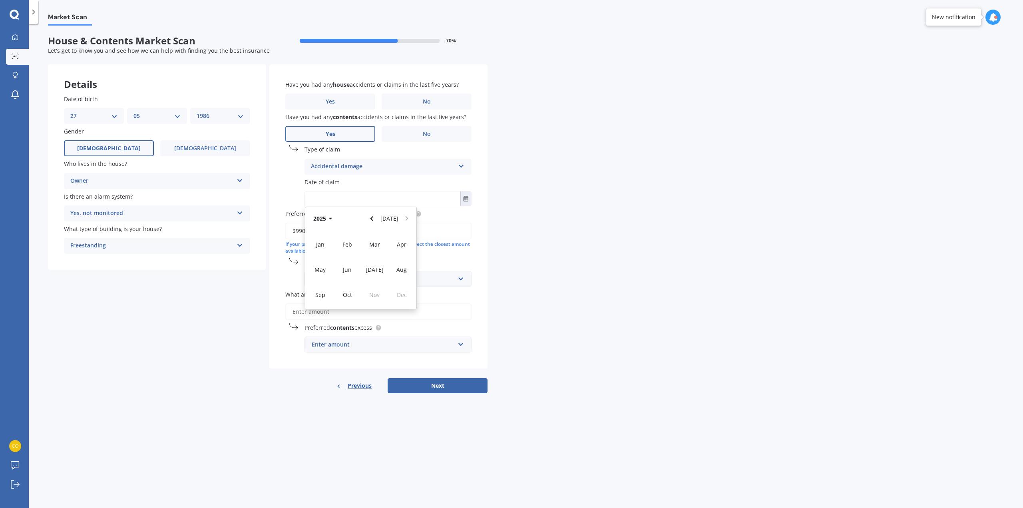
click at [323, 225] on button "2025" at bounding box center [324, 218] width 29 height 14
click at [397, 252] on span "2022" at bounding box center [401, 256] width 13 height 8
click at [401, 293] on span "Dec" at bounding box center [402, 295] width 10 height 8
click at [390, 261] on span "10" at bounding box center [392, 263] width 6 height 8
type input "10/12/2022"
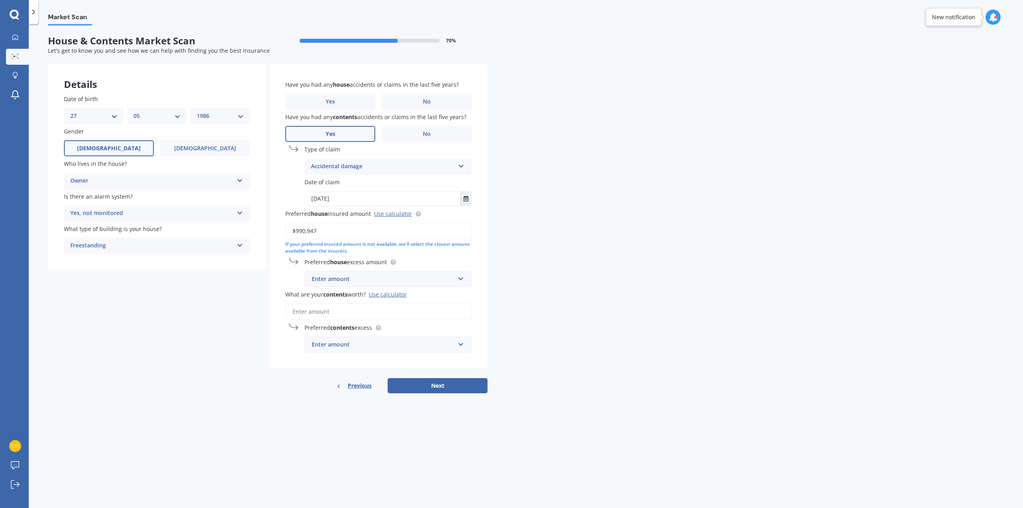
click at [355, 279] on div "Enter amount" at bounding box center [383, 279] width 143 height 9
click at [343, 384] on div "$2,500" at bounding box center [388, 382] width 166 height 15
click at [377, 341] on div "Enter amount" at bounding box center [383, 344] width 143 height 9
click at [379, 316] on input "What are your contents worth? Use calculator" at bounding box center [378, 311] width 186 height 17
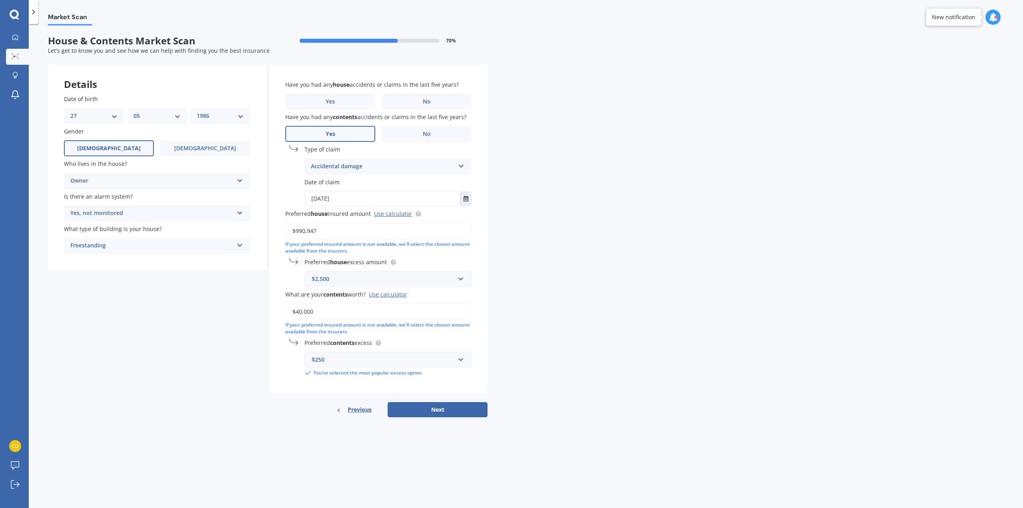
type input "$40,000"
click at [352, 418] on div "$500" at bounding box center [388, 419] width 166 height 15
click at [454, 400] on button "Next" at bounding box center [438, 400] width 100 height 15
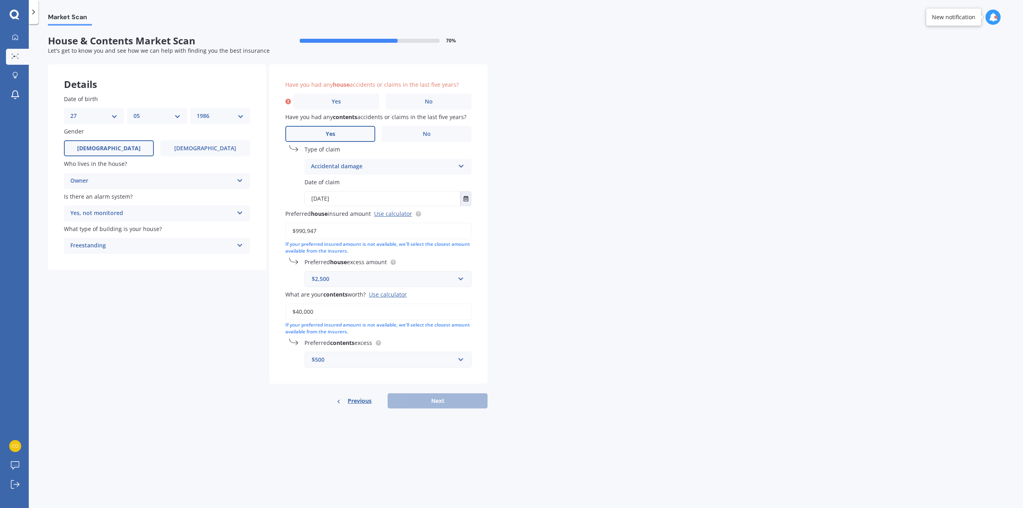
click at [341, 97] on label "Yes" at bounding box center [336, 102] width 86 height 16
click at [0, 0] on input "Yes" at bounding box center [0, 0] width 0 height 0
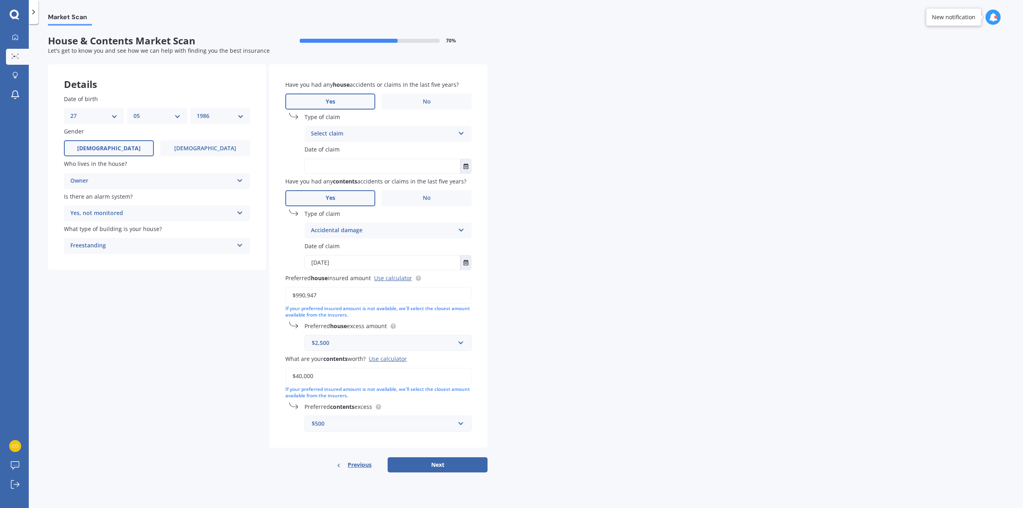
click at [326, 133] on div "Select claim" at bounding box center [383, 134] width 144 height 10
click at [335, 235] on span "Water damage" at bounding box center [331, 235] width 40 height 8
click at [384, 167] on input "text" at bounding box center [382, 166] width 155 height 14
click at [468, 165] on icon "Select date" at bounding box center [466, 166] width 5 height 6
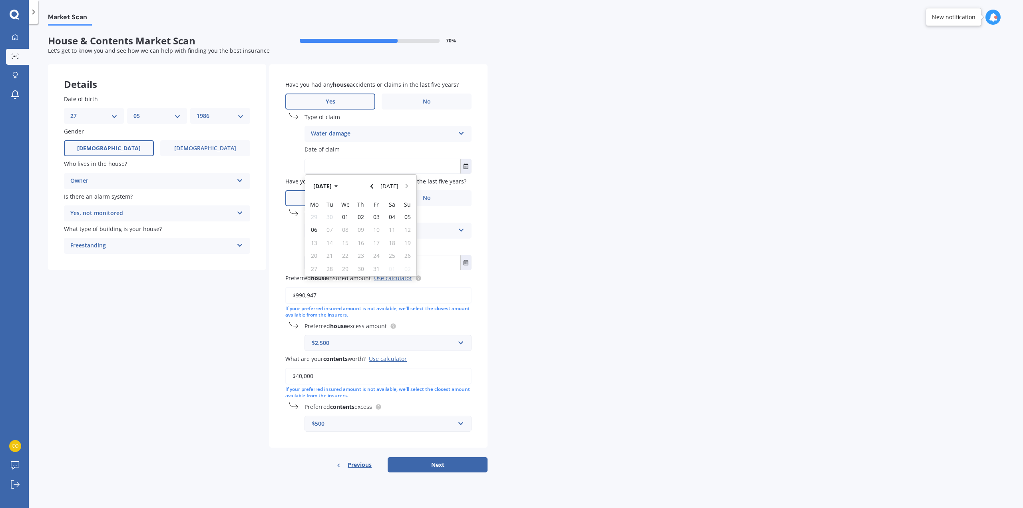
click at [334, 181] on button "Oct 2025" at bounding box center [327, 186] width 34 height 14
click at [330, 183] on icon "button" at bounding box center [331, 186] width 4 height 6
click at [351, 245] on span "2024" at bounding box center [347, 249] width 13 height 8
click at [324, 184] on button "2024" at bounding box center [324, 186] width 29 height 14
click at [371, 245] on span "2025" at bounding box center [374, 249] width 13 height 8
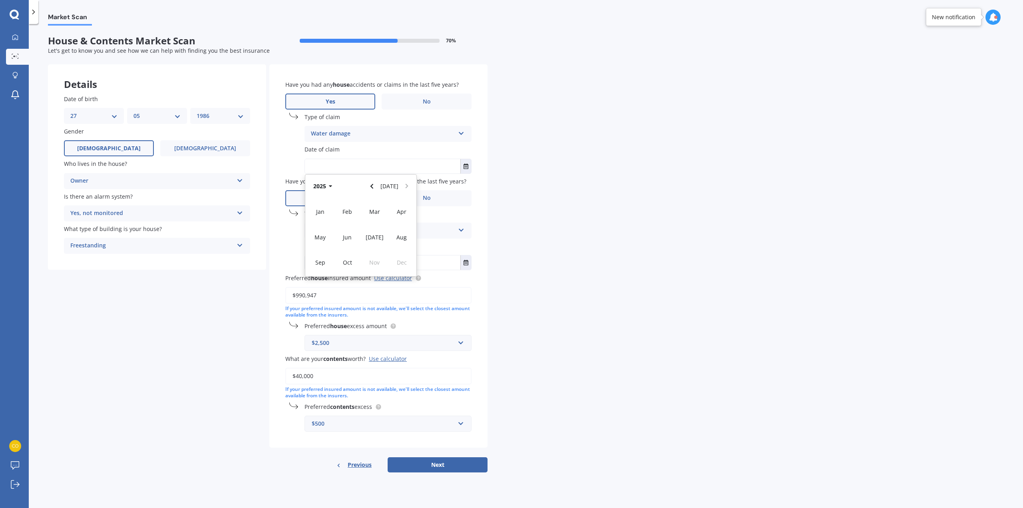
drag, startPoint x: 343, startPoint y: 211, endPoint x: 352, endPoint y: 211, distance: 8.8
click at [343, 211] on span "Feb" at bounding box center [347, 212] width 10 height 8
click at [392, 253] on span "22" at bounding box center [392, 256] width 6 height 8
type input "22/02/2025"
click at [464, 460] on button "Next" at bounding box center [438, 464] width 100 height 15
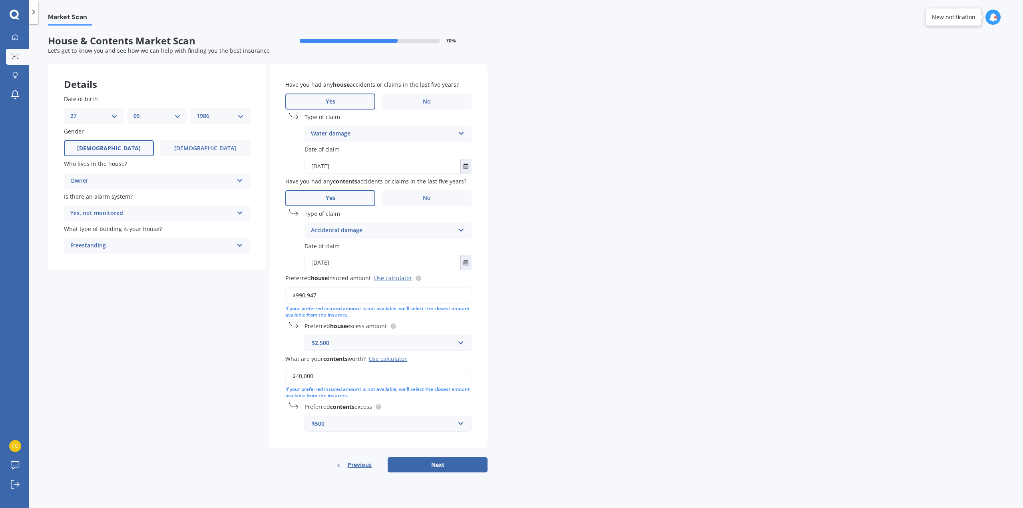
select select "27"
select select "05"
select select "1986"
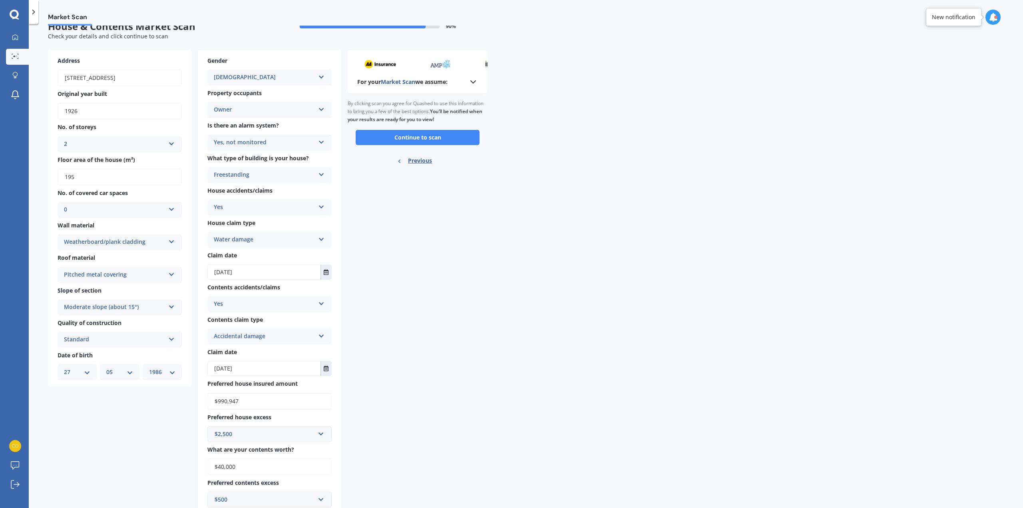
scroll to position [0, 0]
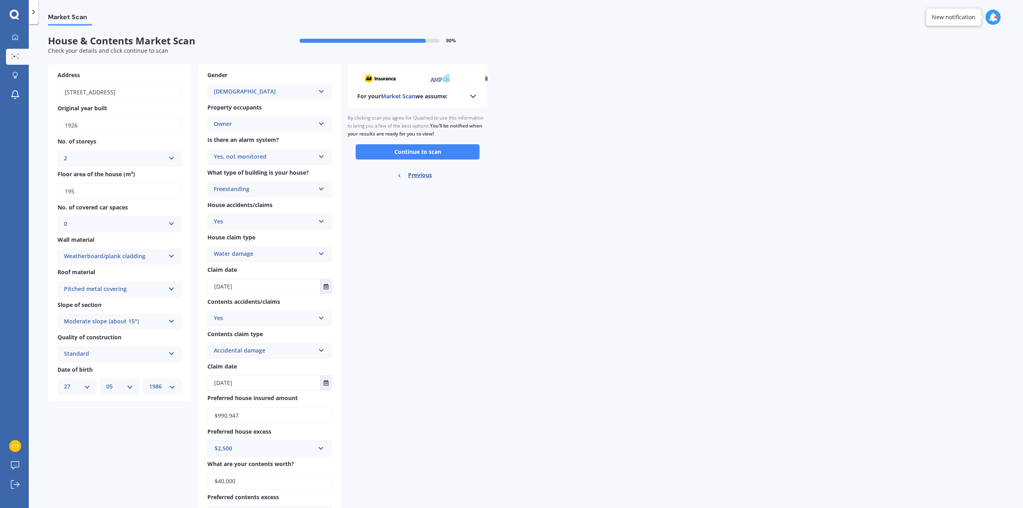
click at [418, 151] on button "Continue to scan" at bounding box center [418, 151] width 124 height 15
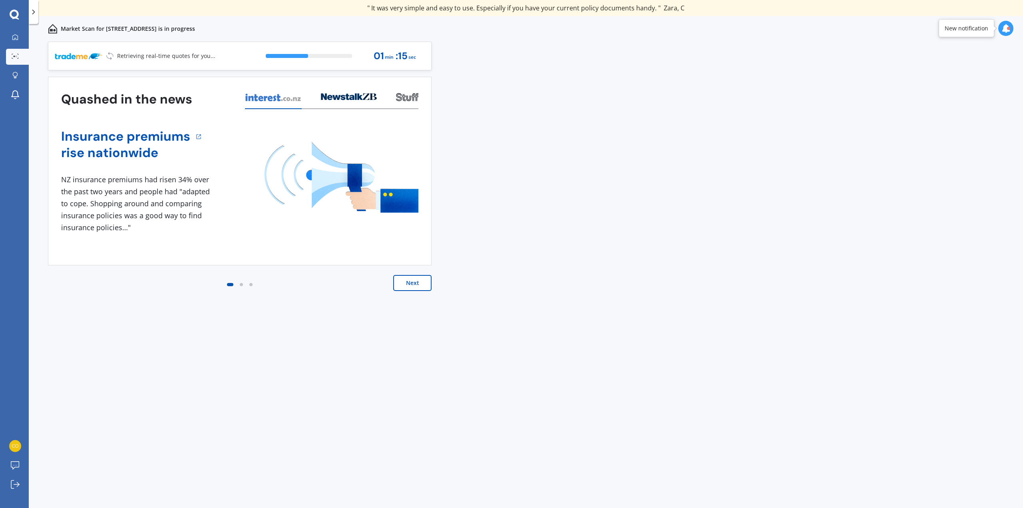
click at [407, 284] on button "Next" at bounding box center [412, 283] width 38 height 16
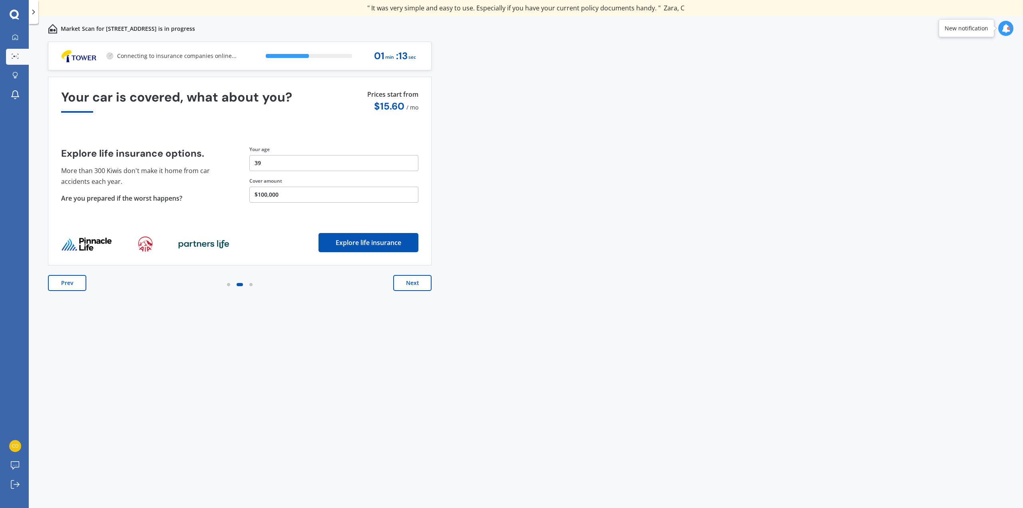
click at [407, 284] on button "Next" at bounding box center [412, 283] width 38 height 16
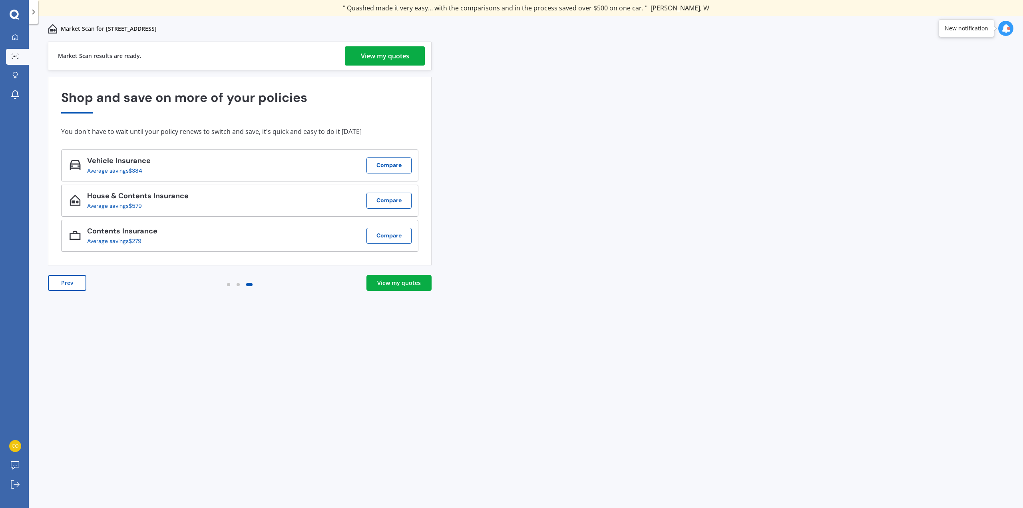
click at [411, 283] on div "View my quotes" at bounding box center [399, 283] width 44 height 8
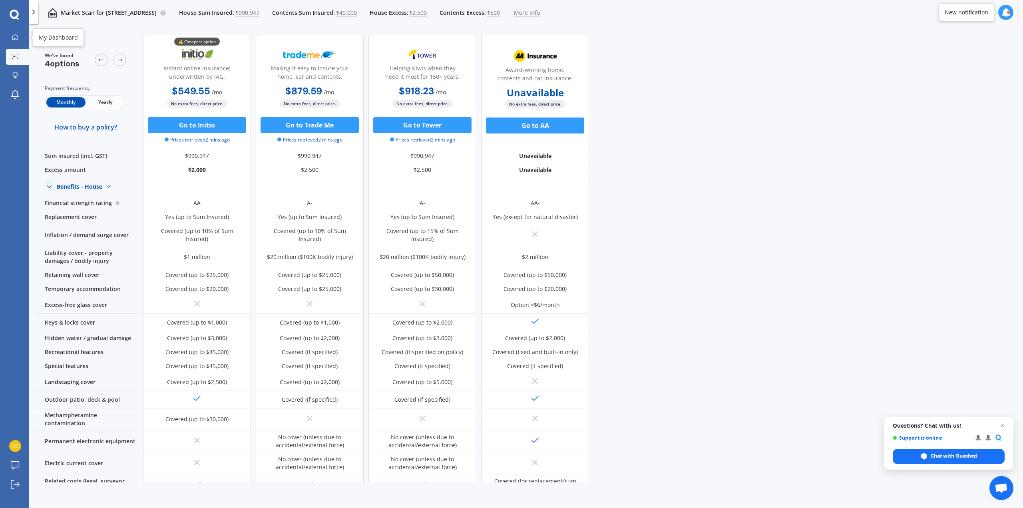
click at [11, 38] on div at bounding box center [15, 37] width 12 height 7
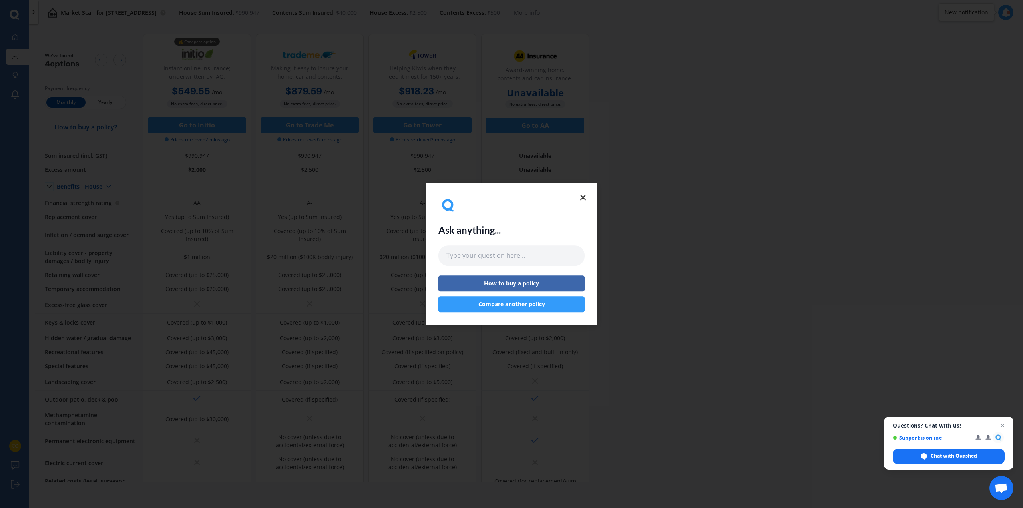
click at [583, 197] on line at bounding box center [583, 197] width 5 height 5
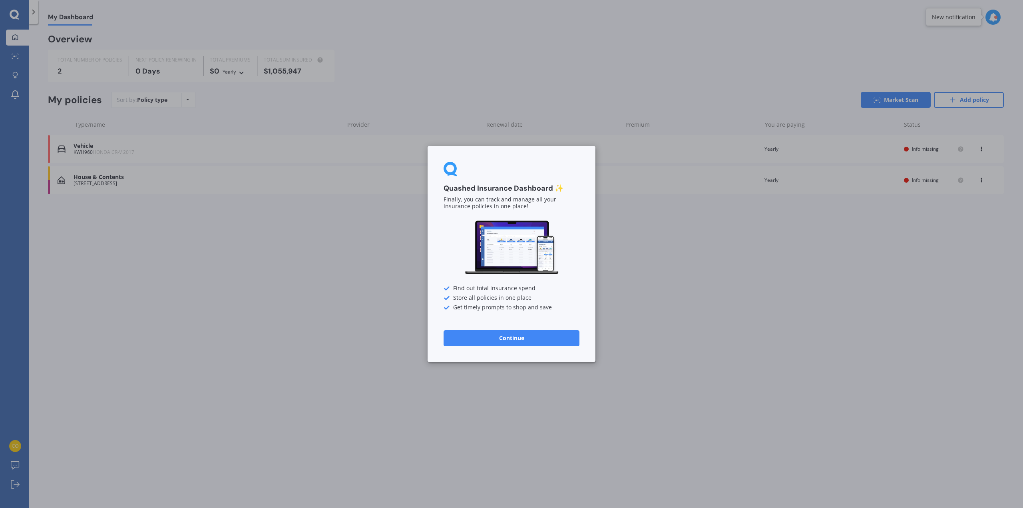
click at [520, 339] on button "Continue" at bounding box center [512, 338] width 136 height 16
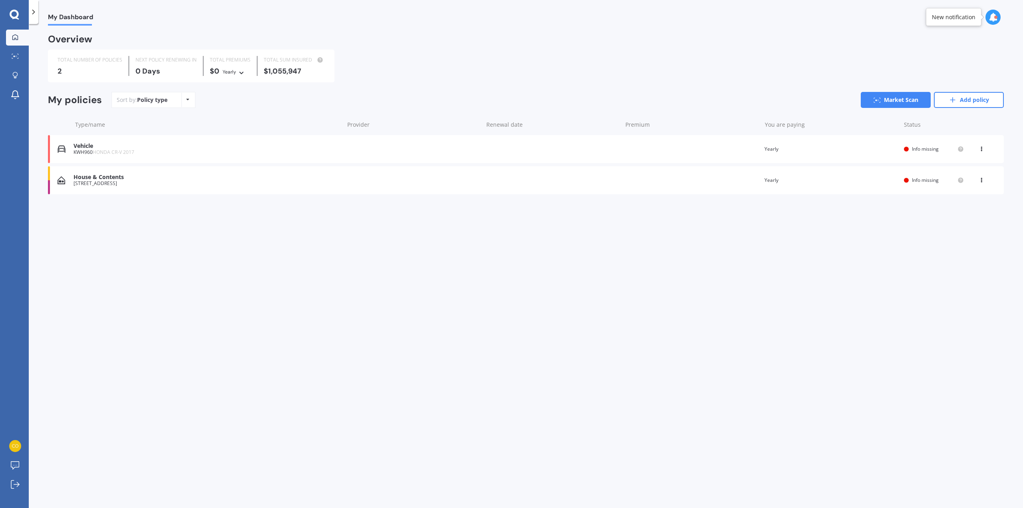
click at [528, 141] on div "Vehicle KWH960 HONDA CR-V 2017 Renewal date Premium You are paying Yearly Statu…" at bounding box center [526, 149] width 956 height 28
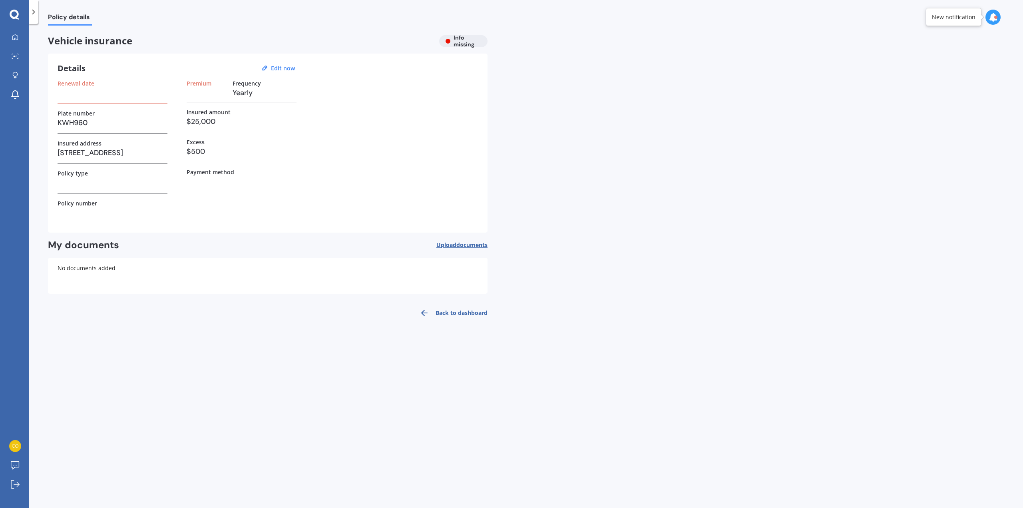
click at [456, 311] on link "Back to dashboard" at bounding box center [451, 312] width 73 height 19
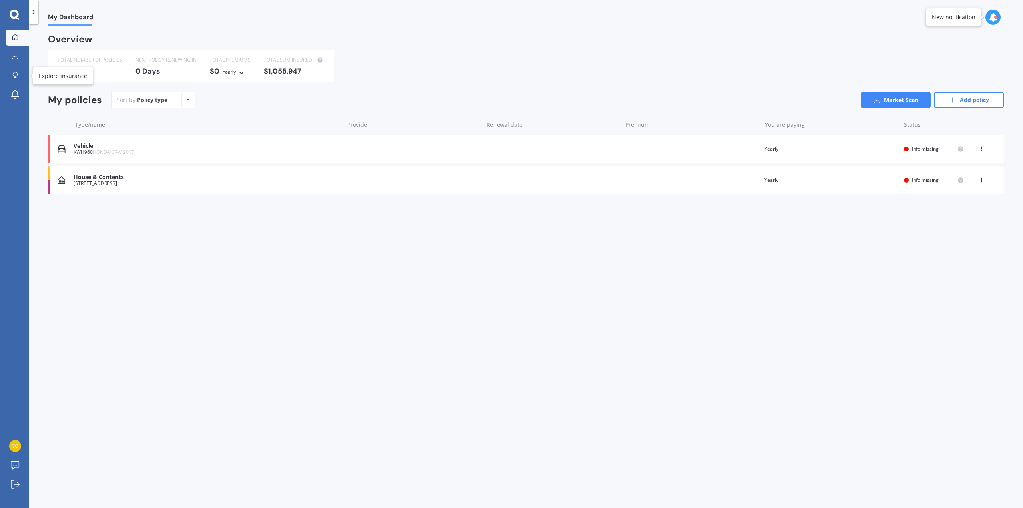
click at [15, 60] on link "Market Scan" at bounding box center [17, 57] width 23 height 16
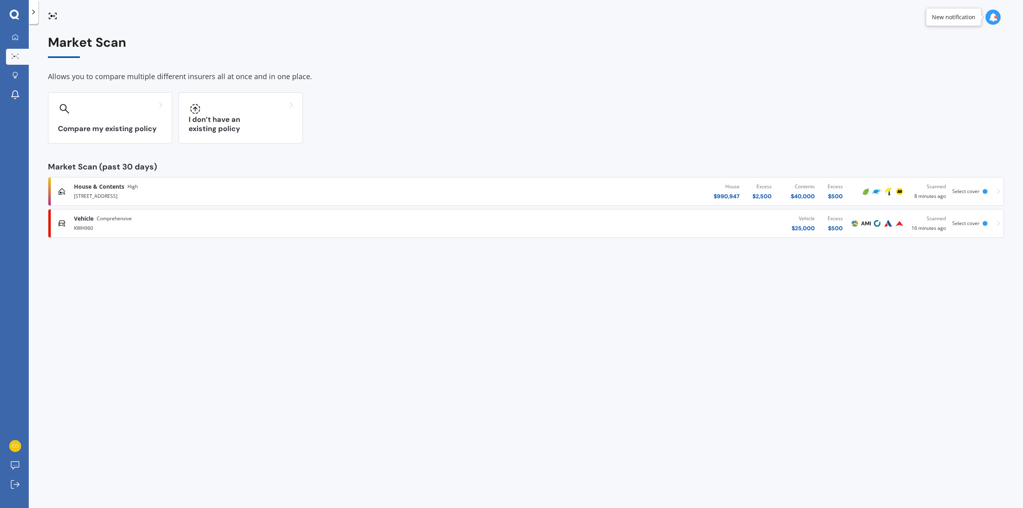
click at [329, 224] on div "KWH960" at bounding box center [264, 228] width 380 height 10
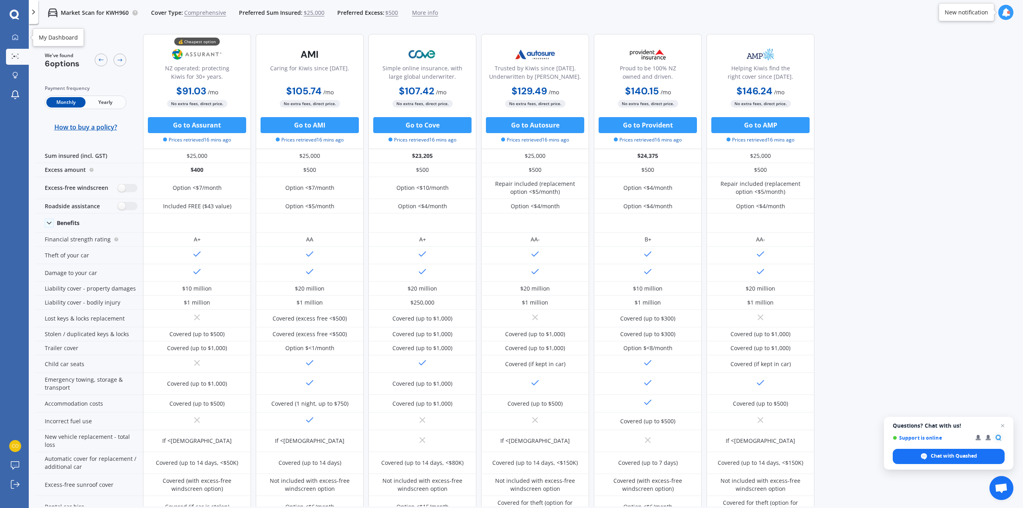
click at [12, 37] on div at bounding box center [15, 37] width 12 height 7
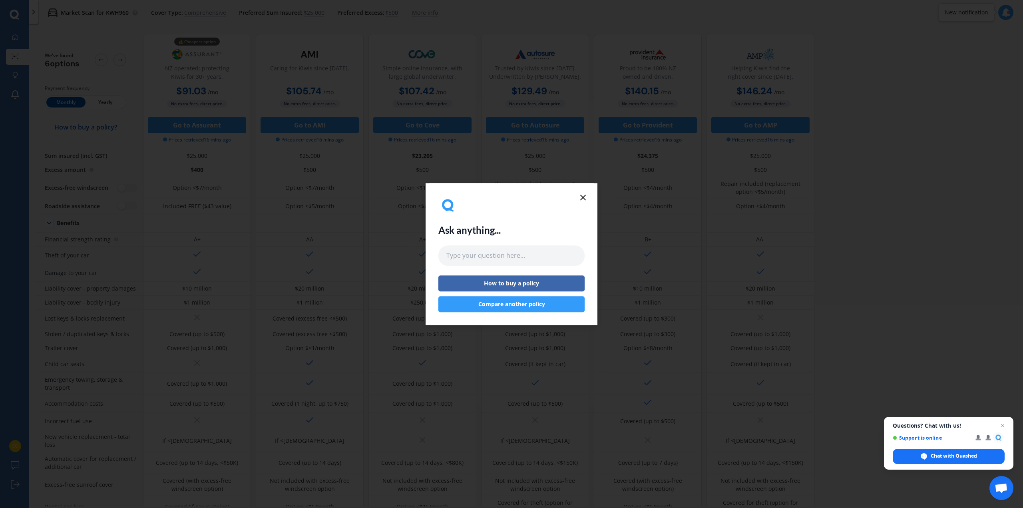
click at [585, 200] on icon at bounding box center [583, 198] width 10 height 10
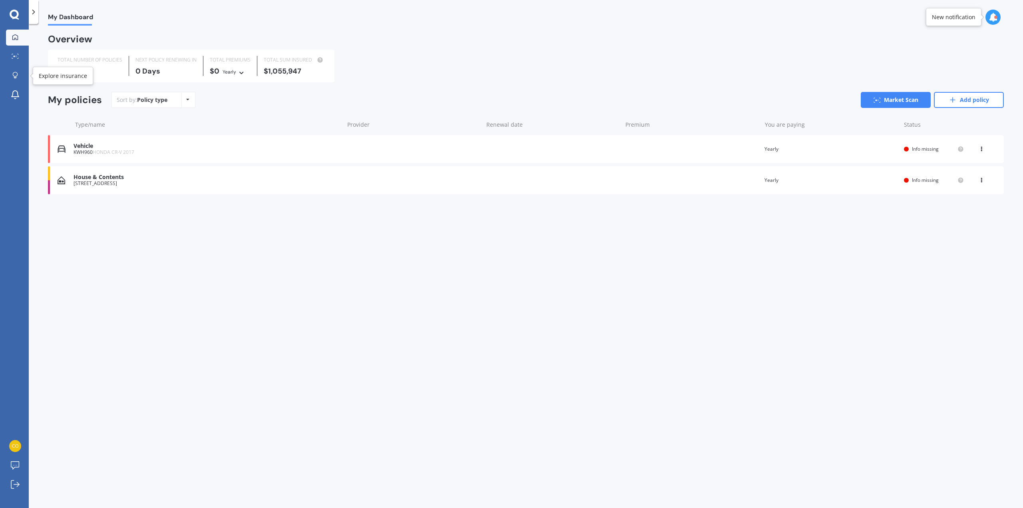
click at [15, 72] on icon at bounding box center [15, 74] width 5 height 5
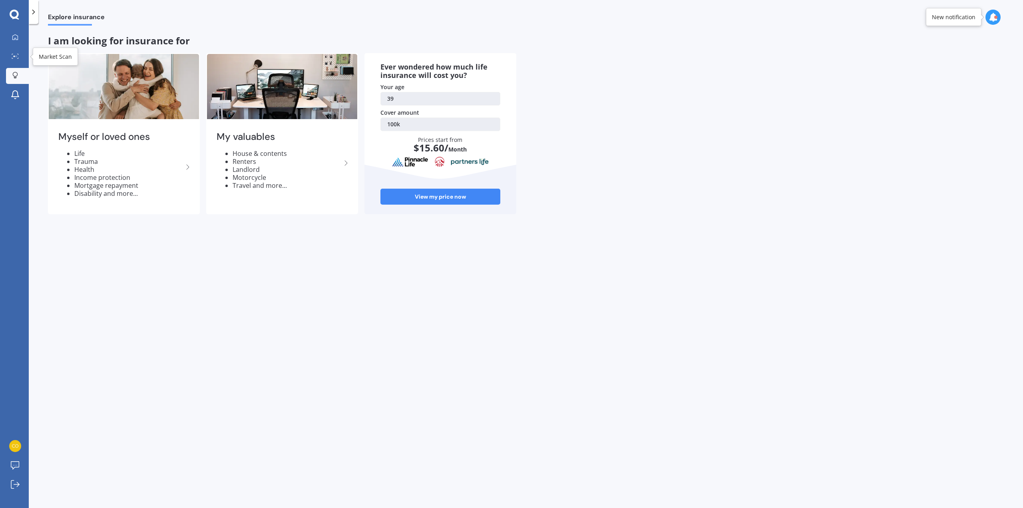
click at [10, 60] on link "Market Scan" at bounding box center [17, 57] width 23 height 16
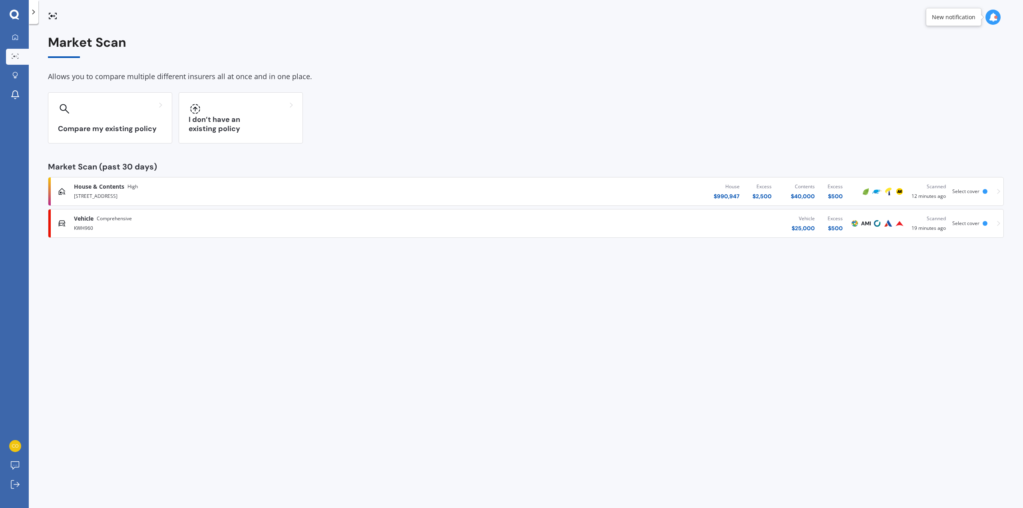
click at [129, 197] on div "42 Ribble Street, Island Bay, Wellington 6023" at bounding box center [264, 196] width 380 height 10
